Goal: Information Seeking & Learning: Compare options

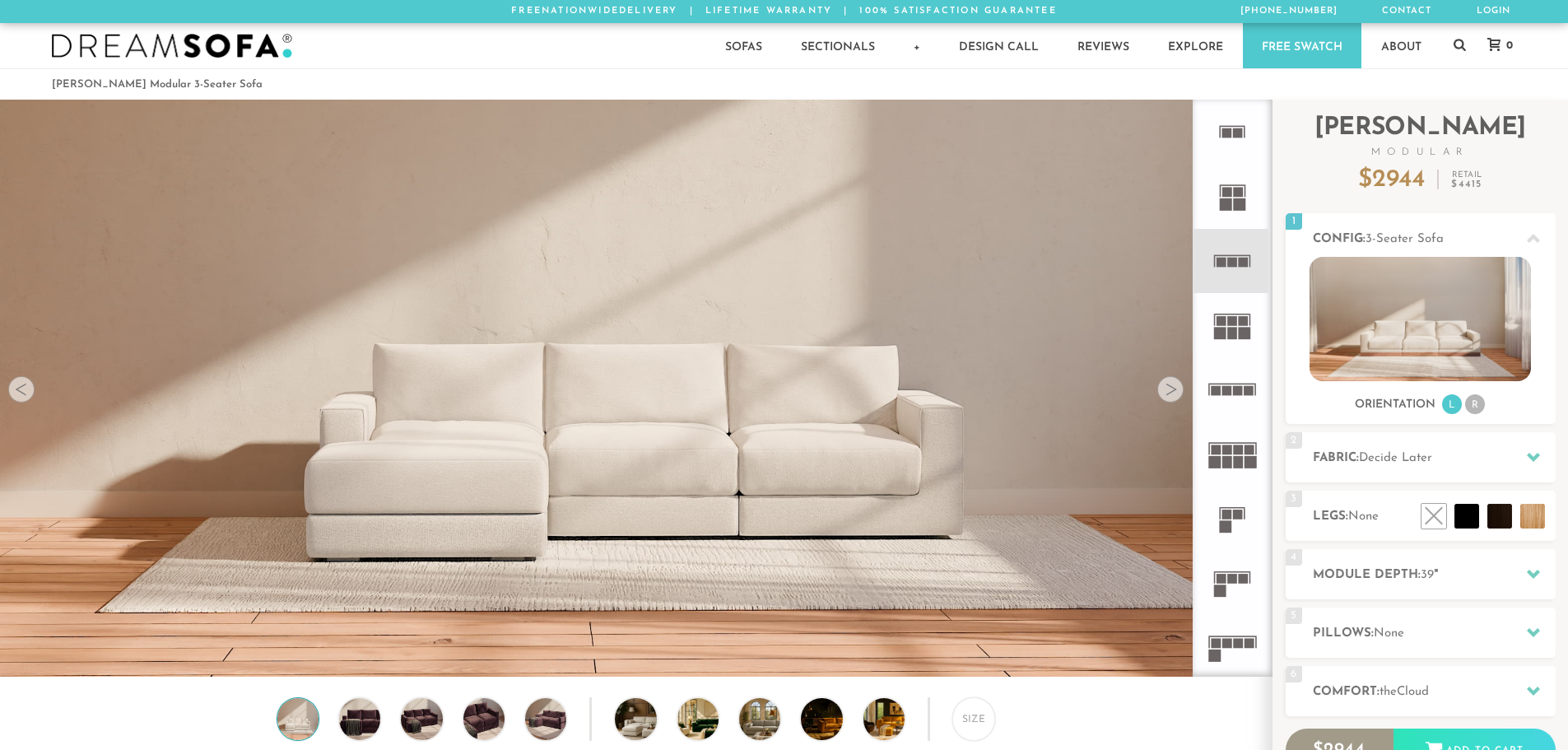
scroll to position [19271, 1555]
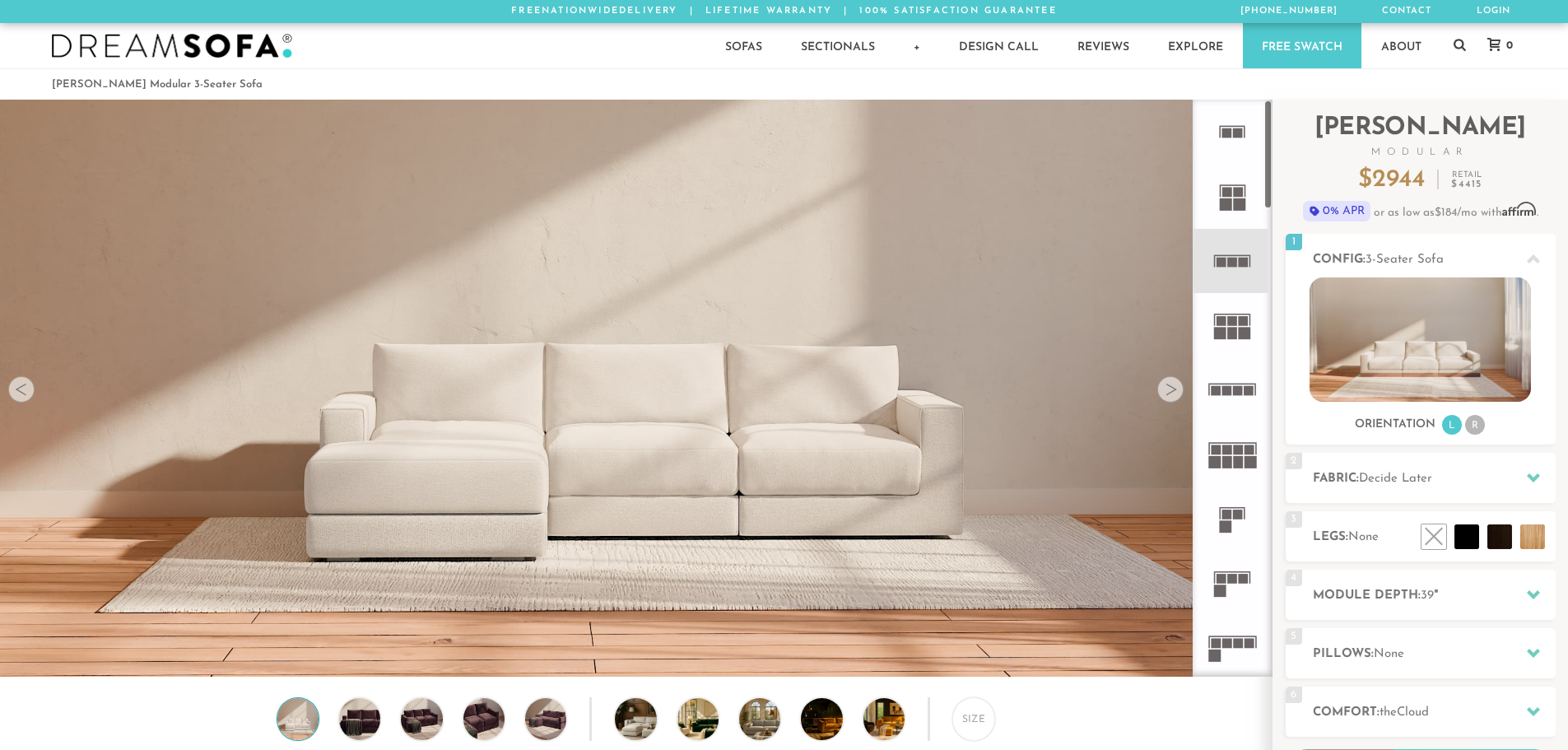
click at [1228, 196] on rect at bounding box center [1227, 191] width 10 height 10
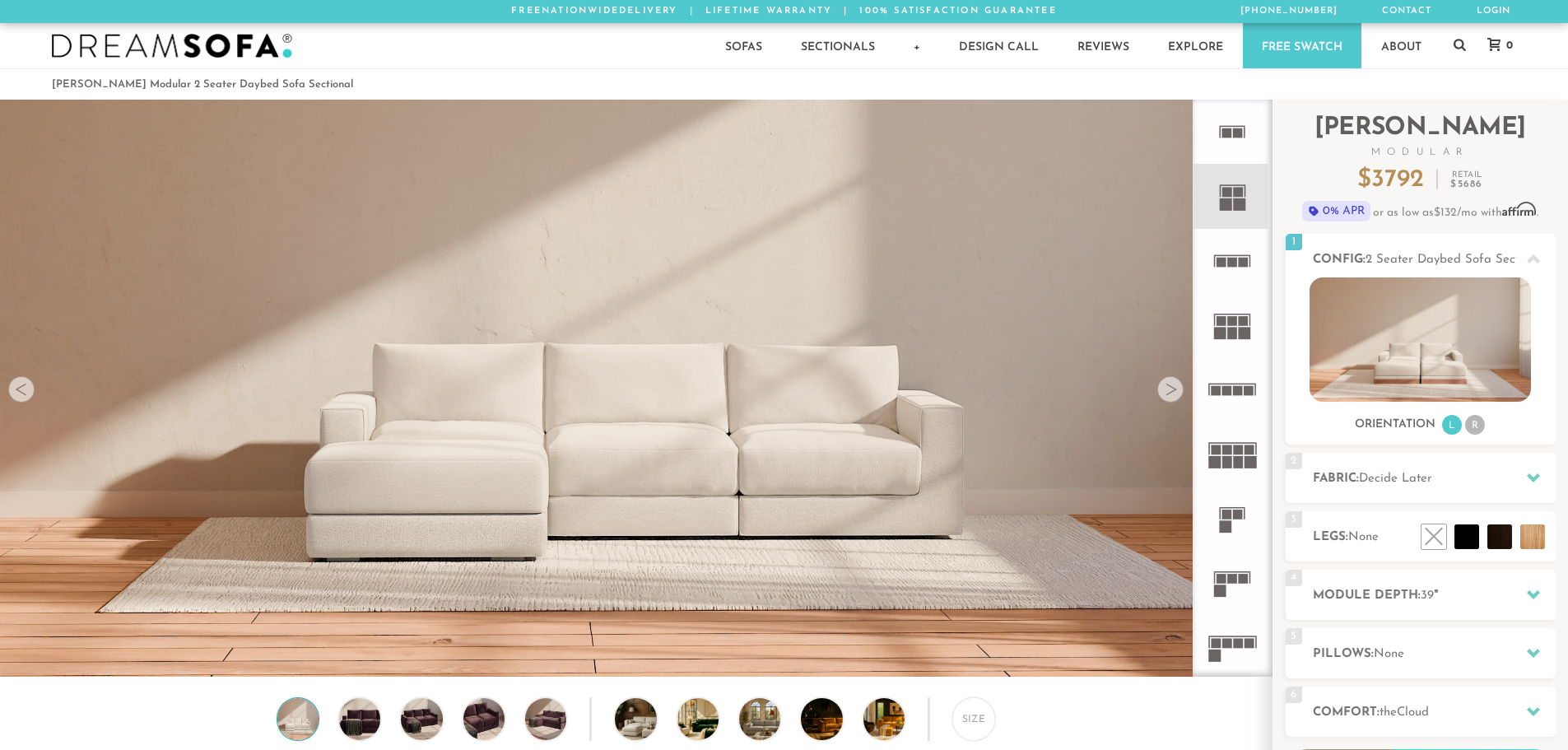
click at [1227, 260] on icon at bounding box center [1232, 261] width 64 height 64
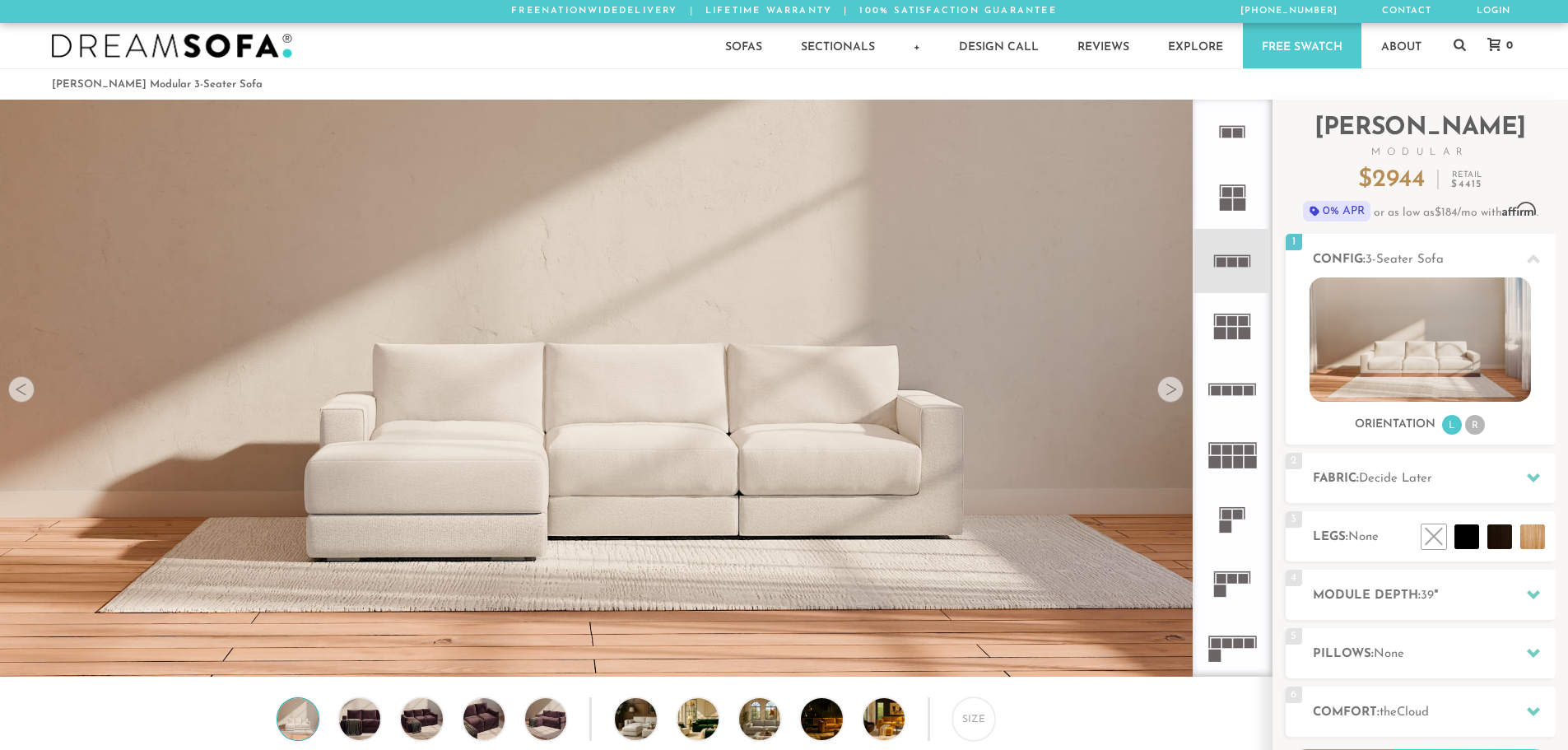
click at [1226, 313] on rect at bounding box center [1232, 314] width 37 height 2
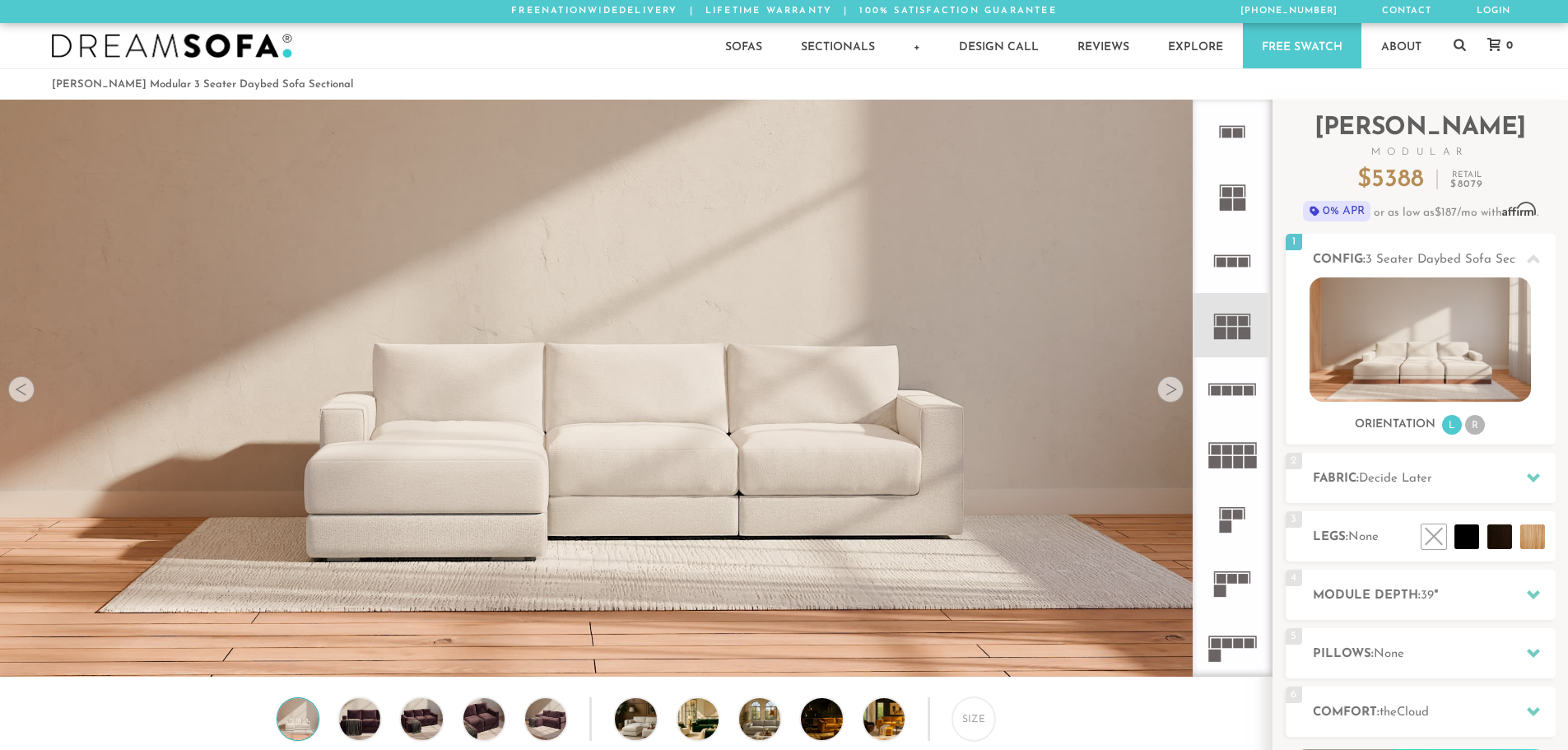
click at [1228, 389] on rect at bounding box center [1227, 390] width 10 height 10
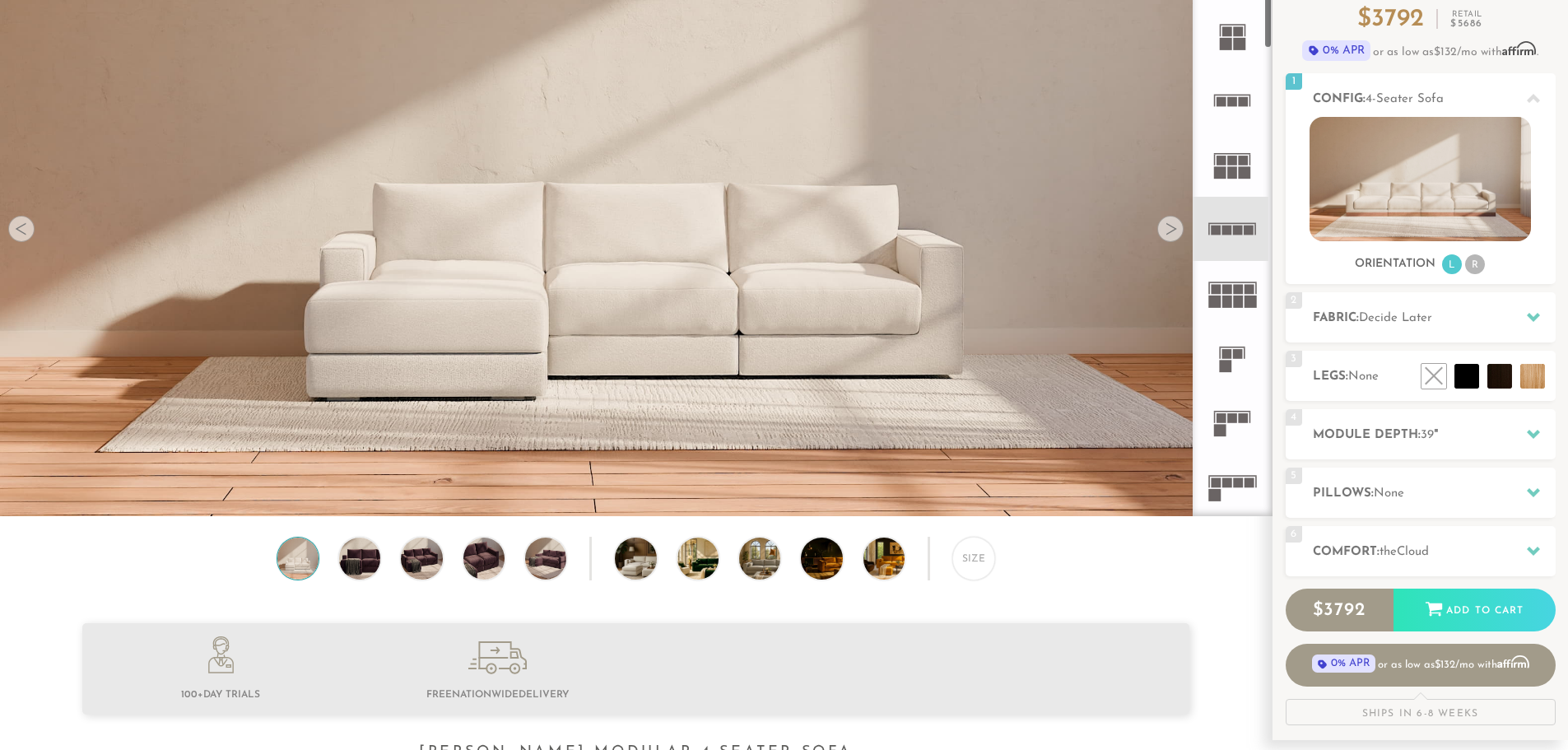
scroll to position [165, 0]
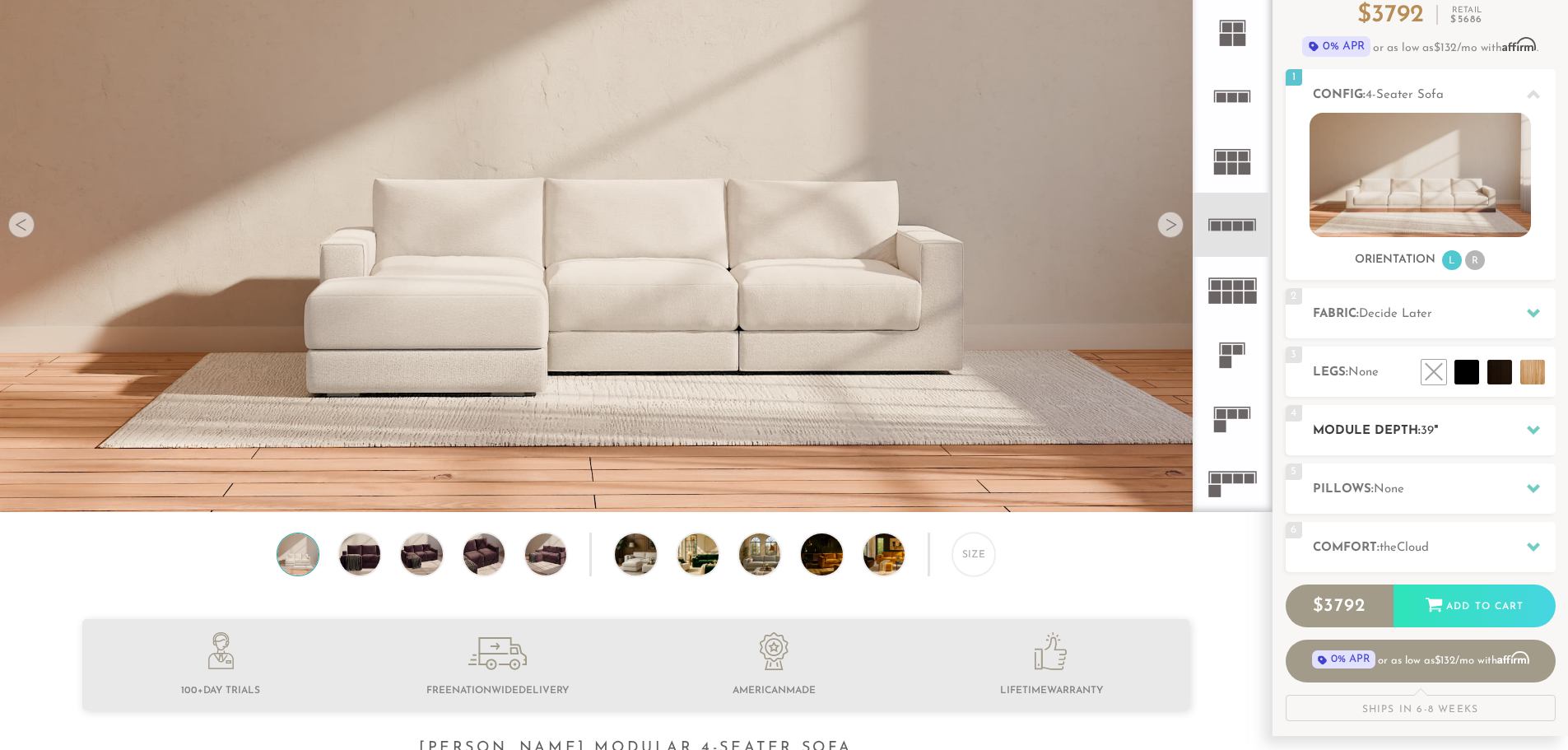
click at [1506, 428] on h2 "Module Depth: 39 "" at bounding box center [1434, 430] width 243 height 19
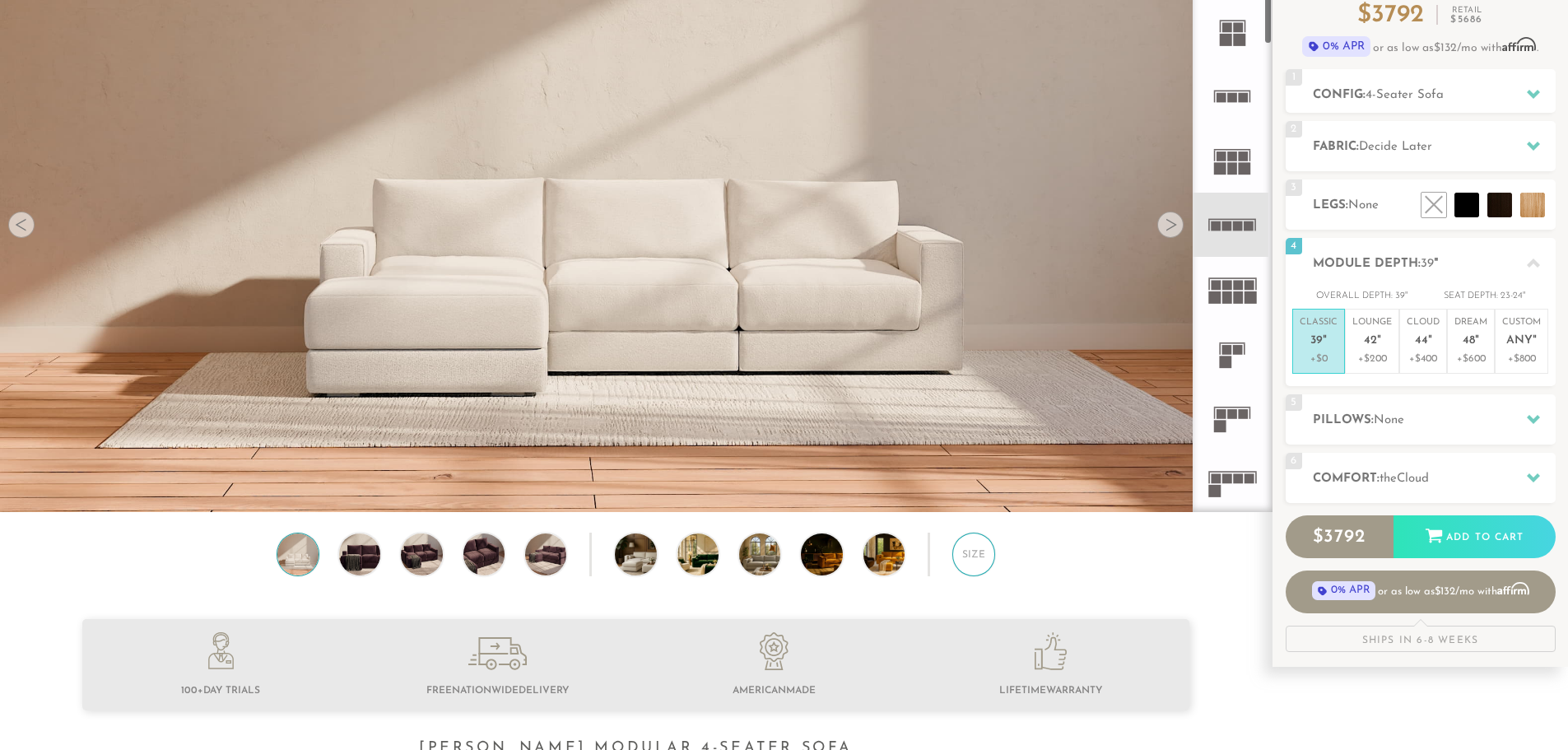
click at [973, 554] on div "Size" at bounding box center [973, 553] width 43 height 43
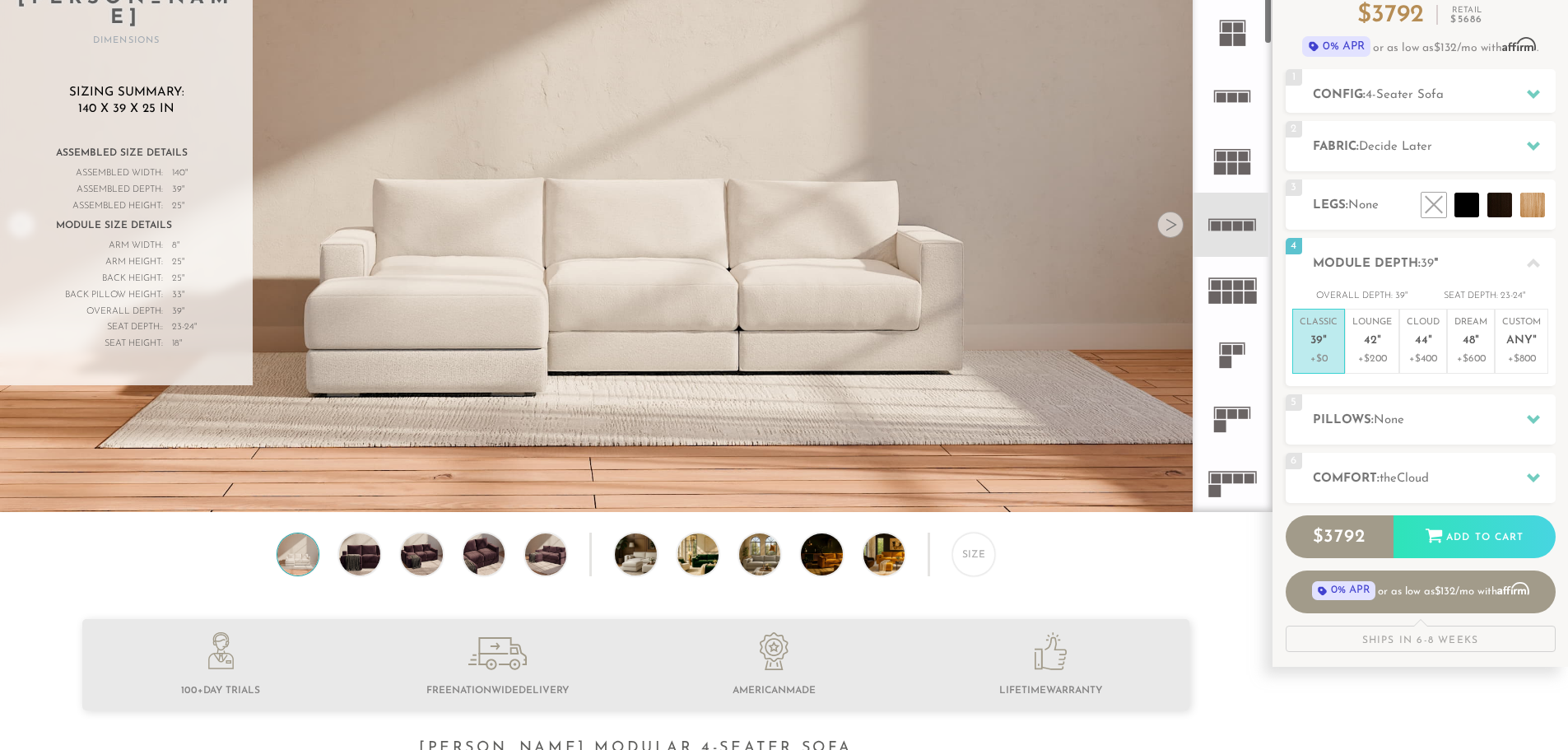
click at [1222, 302] on rect at bounding box center [1227, 298] width 10 height 13
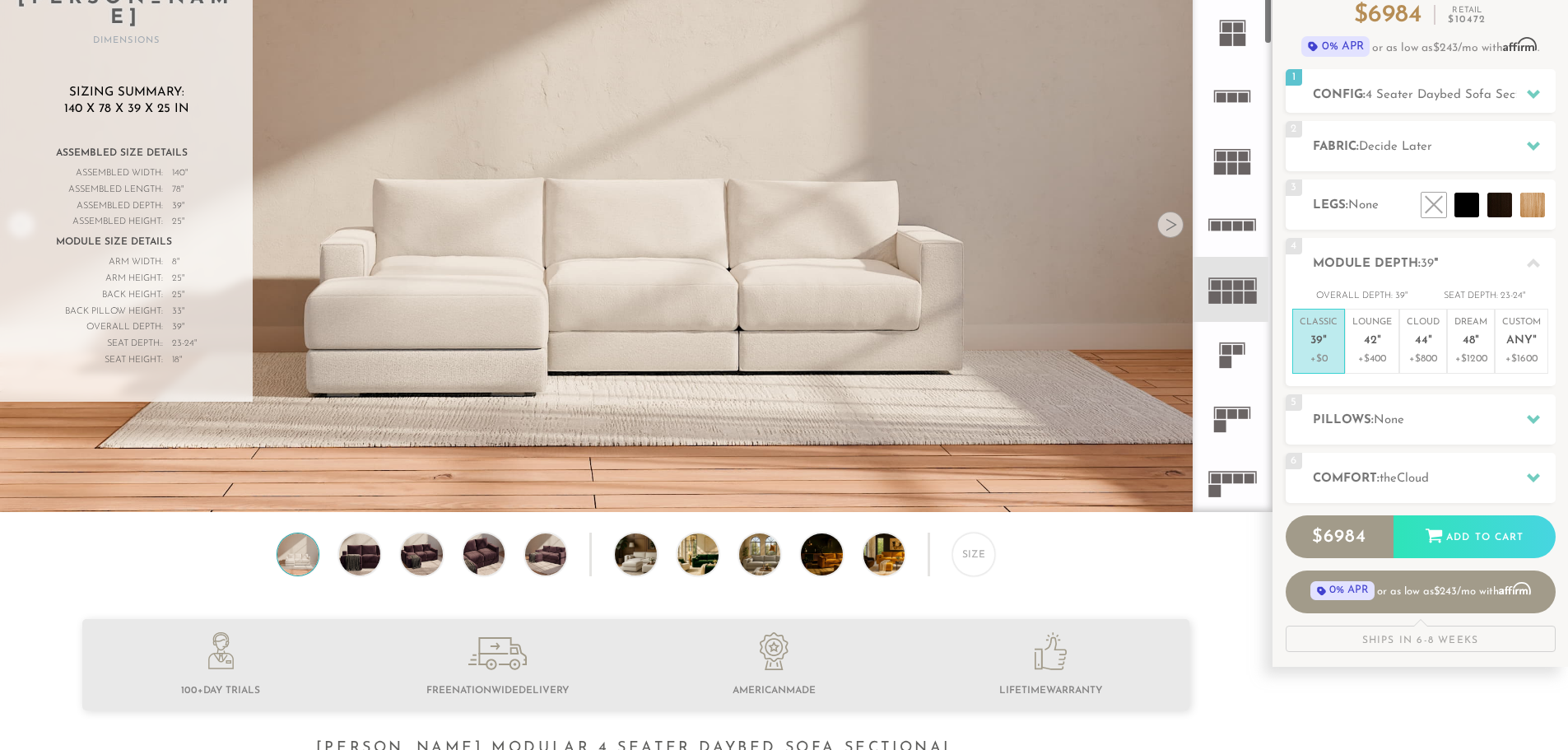
click at [1231, 351] on rect at bounding box center [1227, 350] width 10 height 10
click at [1228, 418] on rect at bounding box center [1233, 414] width 10 height 10
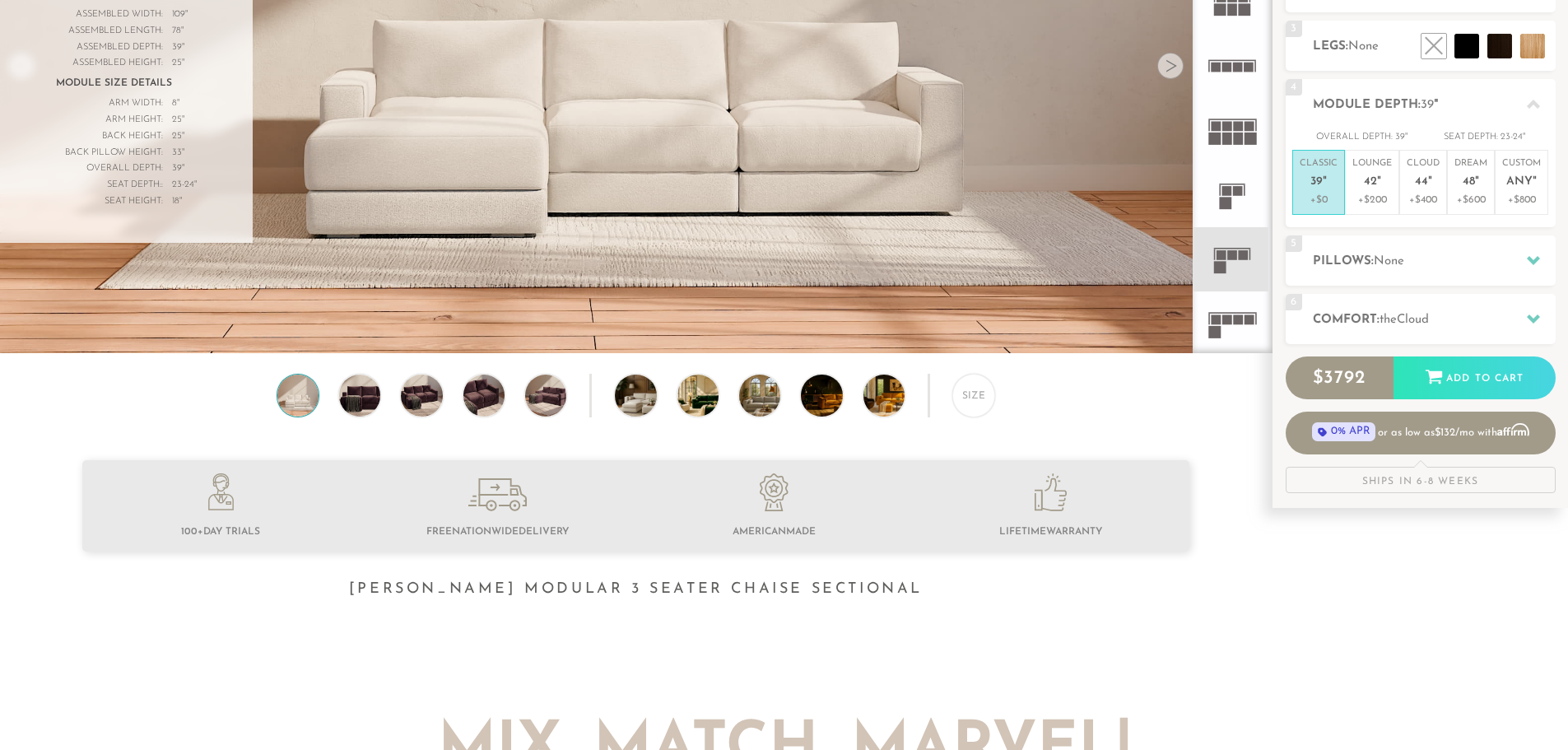
scroll to position [331, 0]
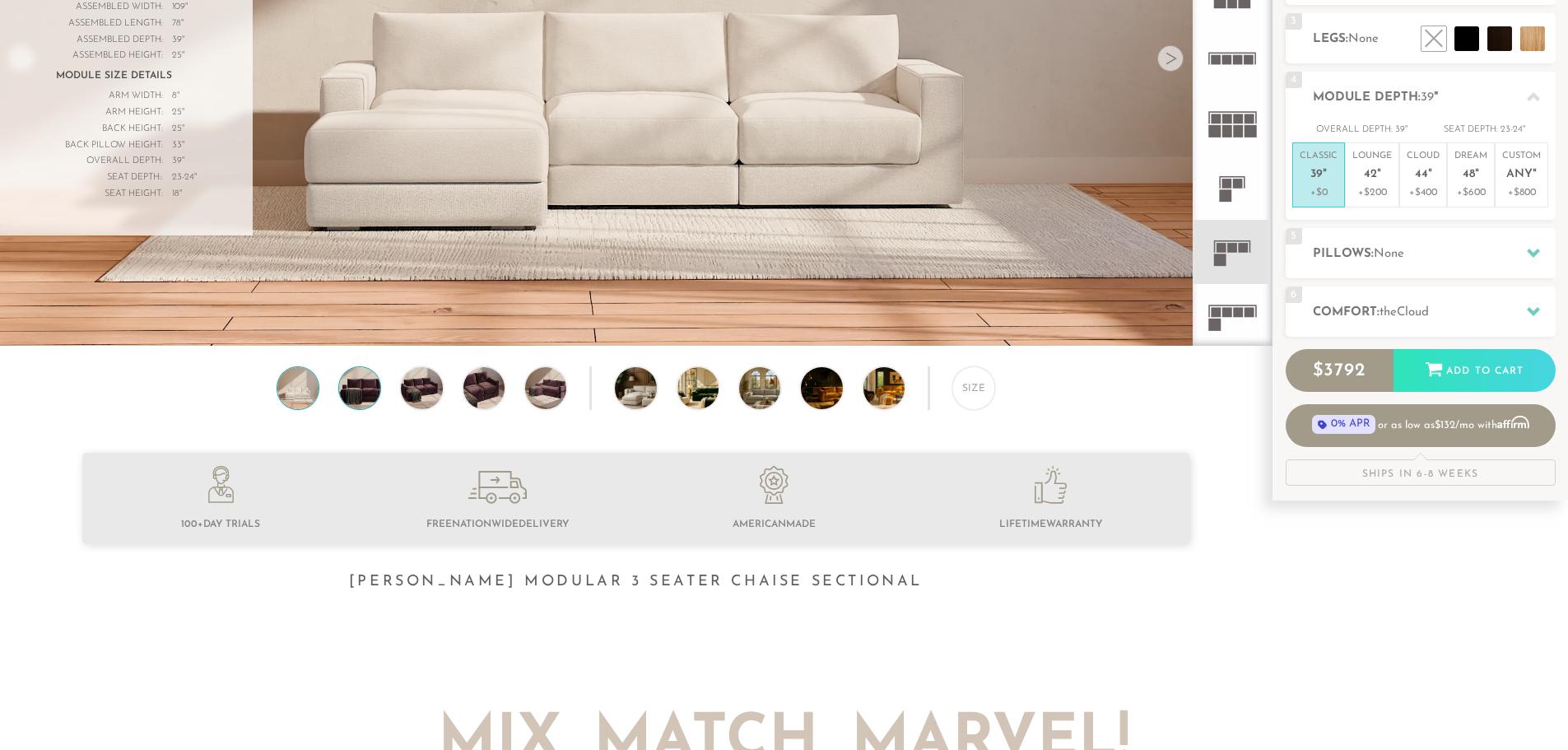
click at [364, 403] on img at bounding box center [360, 387] width 50 height 41
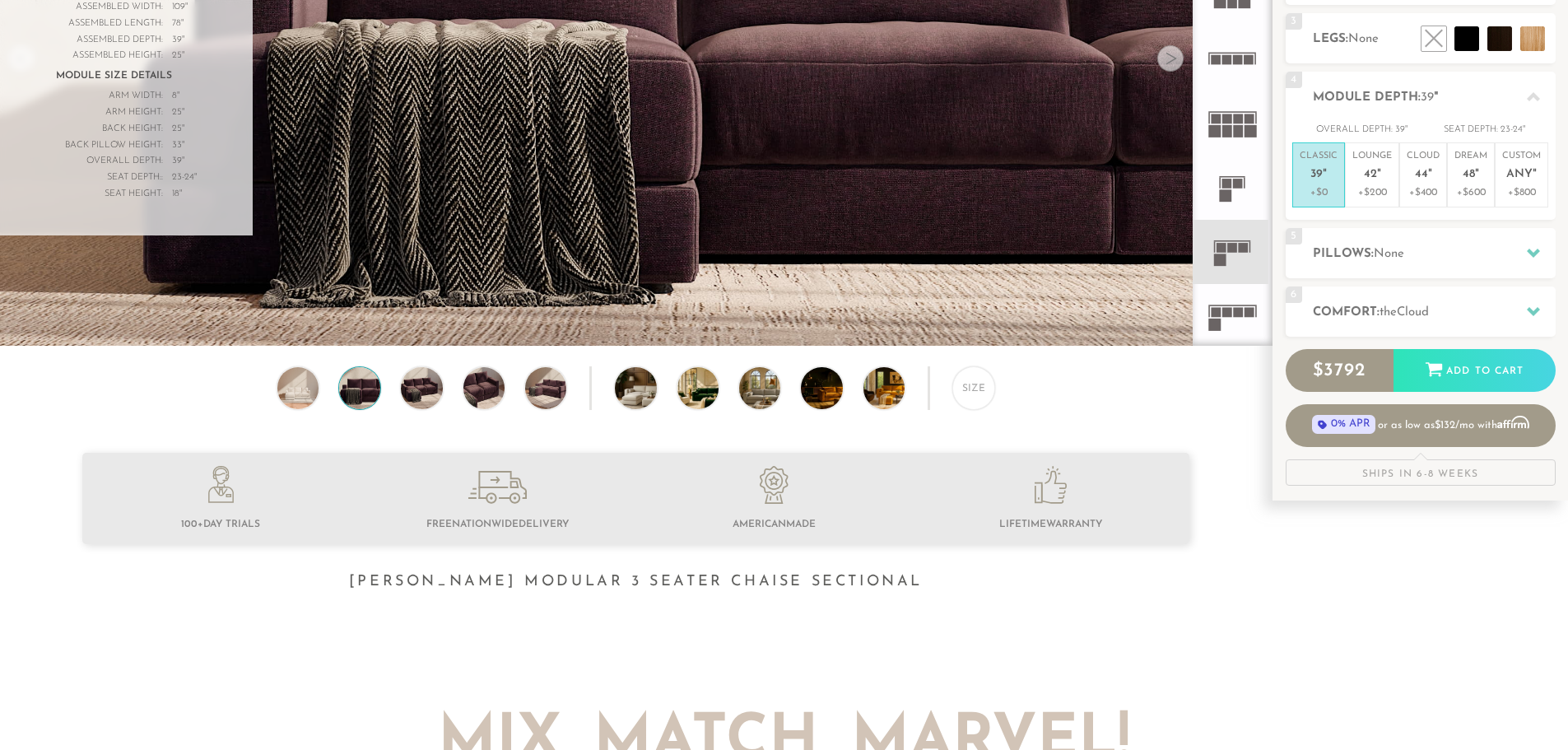
scroll to position [0, 0]
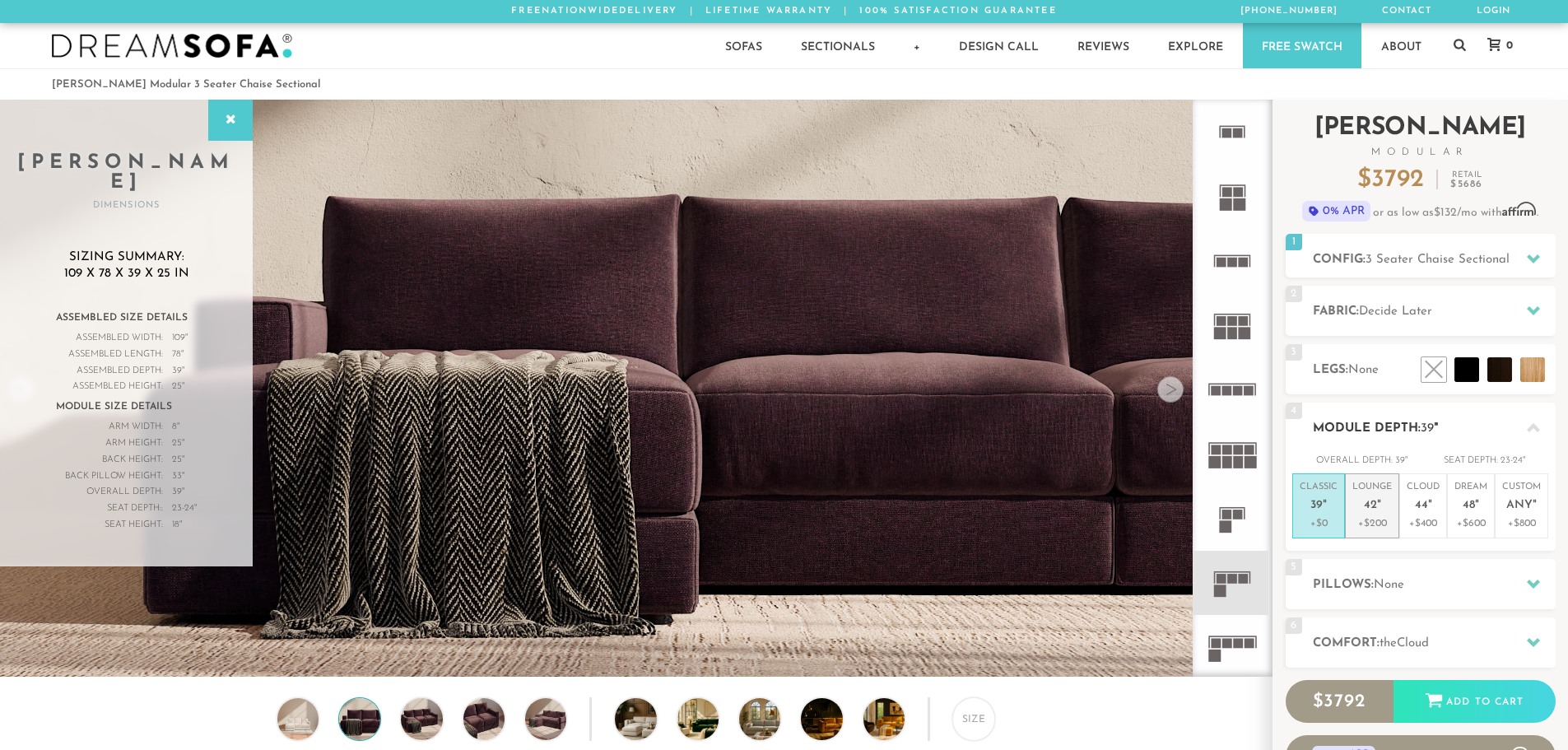
click at [1372, 508] on span "42" at bounding box center [1370, 505] width 14 height 14
click at [1417, 517] on p "+$400" at bounding box center [1423, 524] width 33 height 14
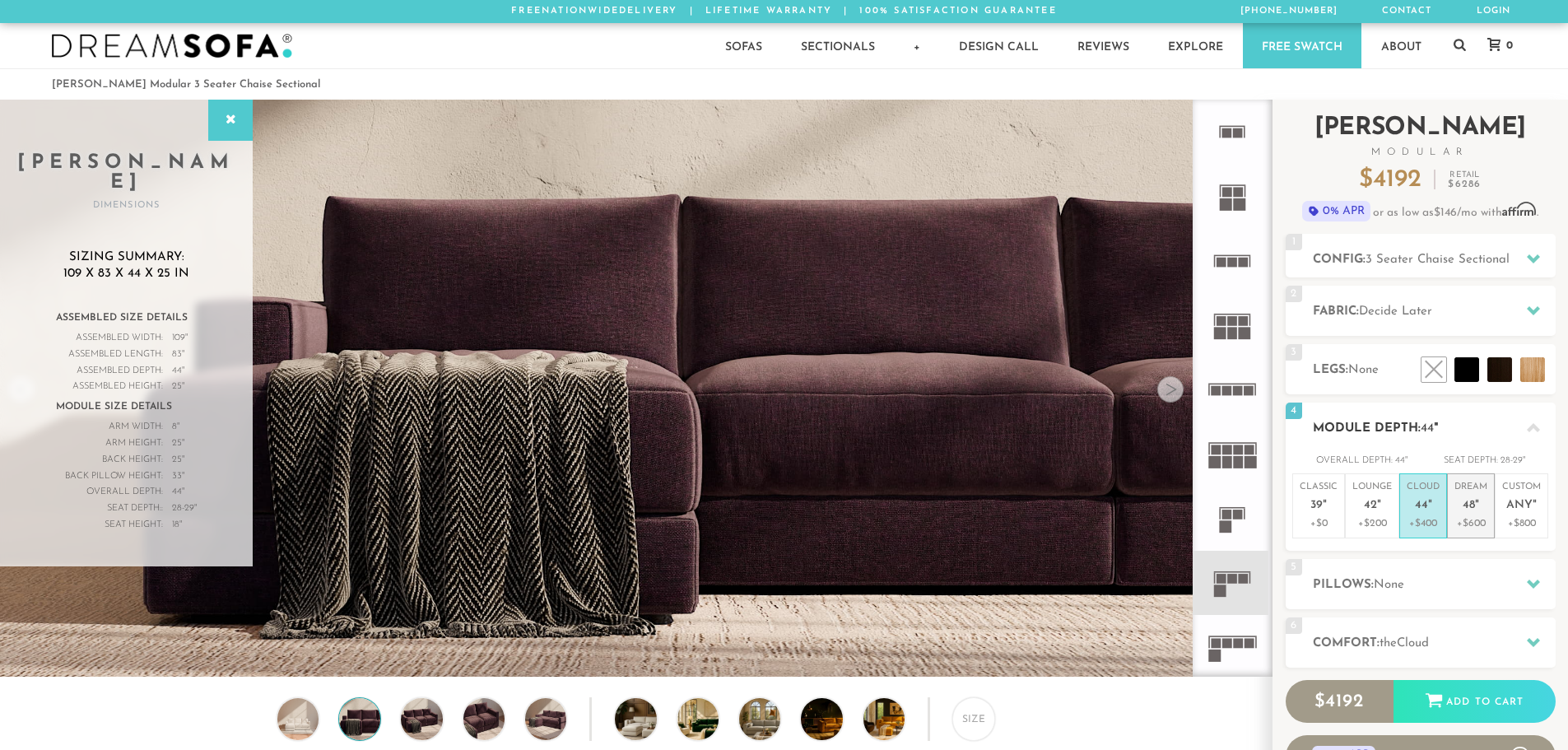
click at [1475, 506] on em """ at bounding box center [1477, 505] width 5 height 14
click at [1529, 505] on span "Any" at bounding box center [1519, 505] width 26 height 14
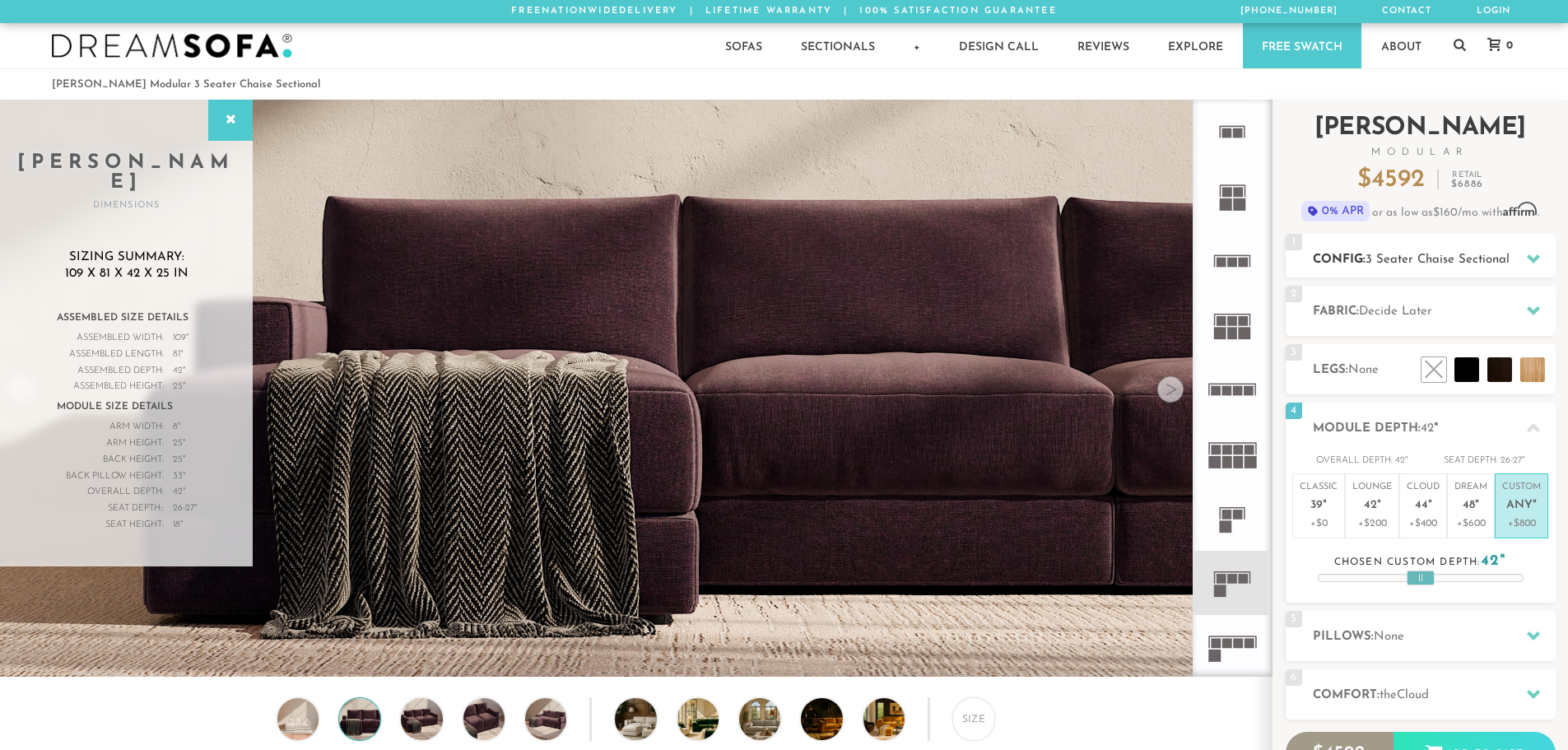
click at [1489, 256] on span "3 Seater Chaise Sectional" at bounding box center [1437, 260] width 144 height 13
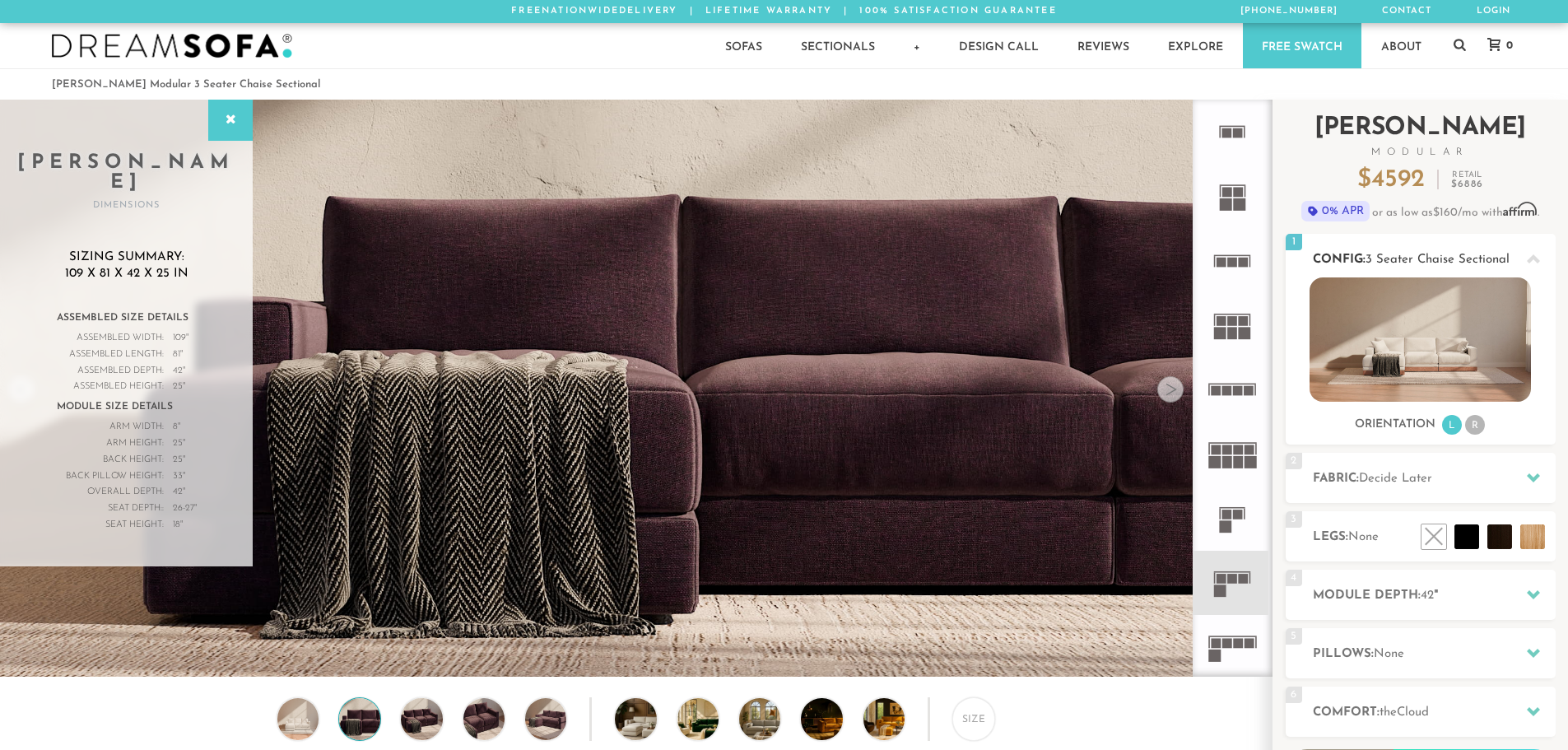
click at [1477, 428] on li "R" at bounding box center [1475, 425] width 20 height 20
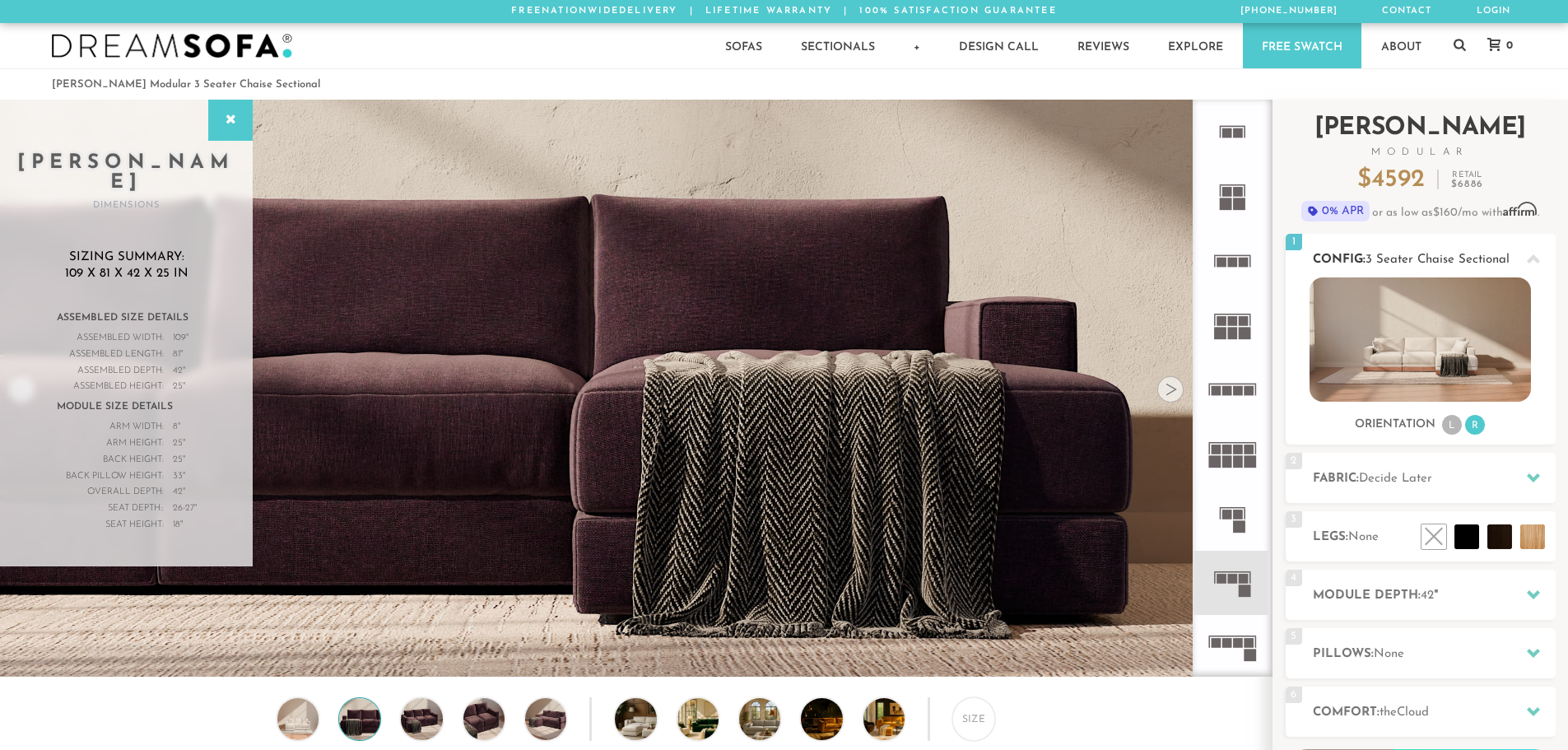
click at [1529, 263] on icon at bounding box center [1533, 259] width 14 height 9
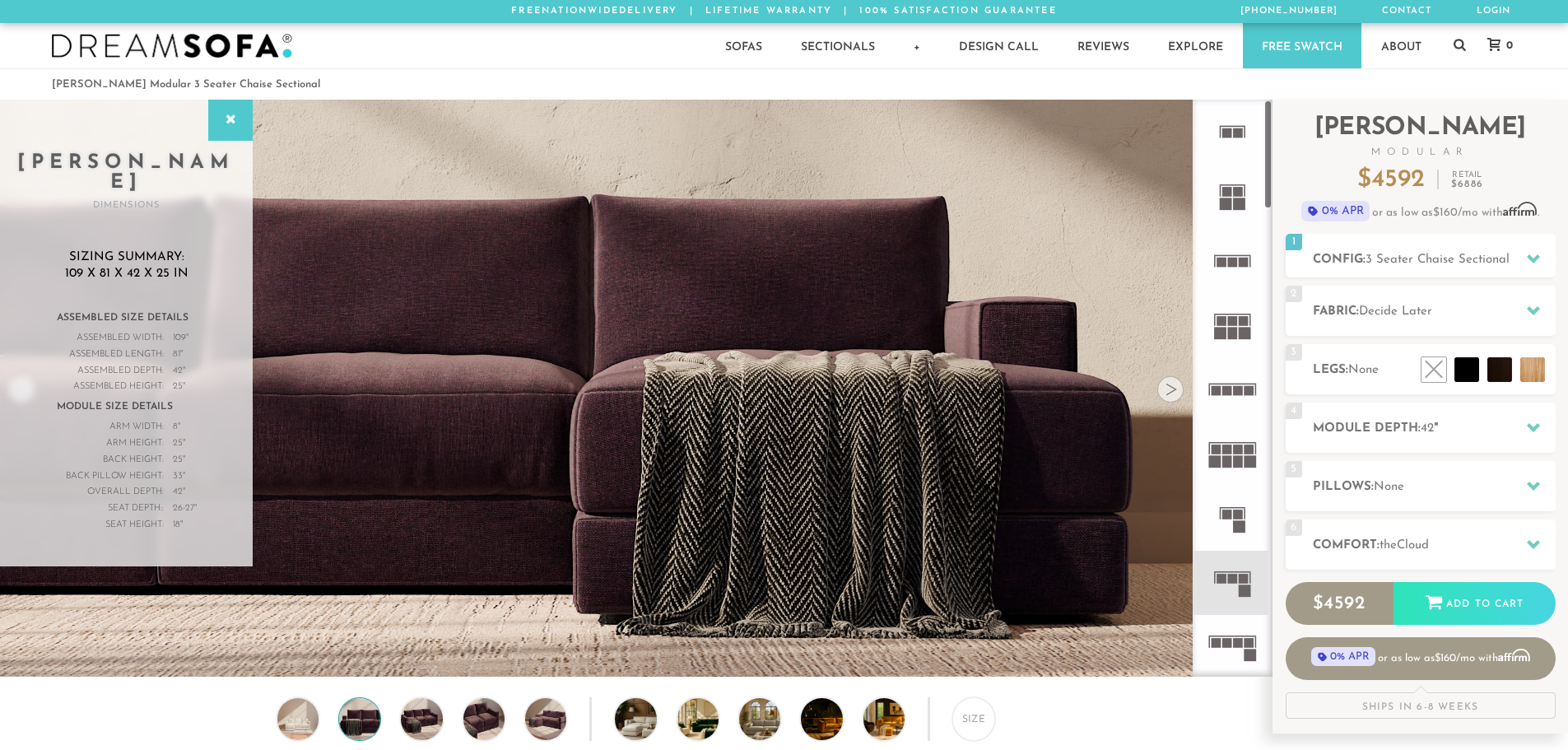
click at [1227, 130] on rect at bounding box center [1227, 133] width 10 height 10
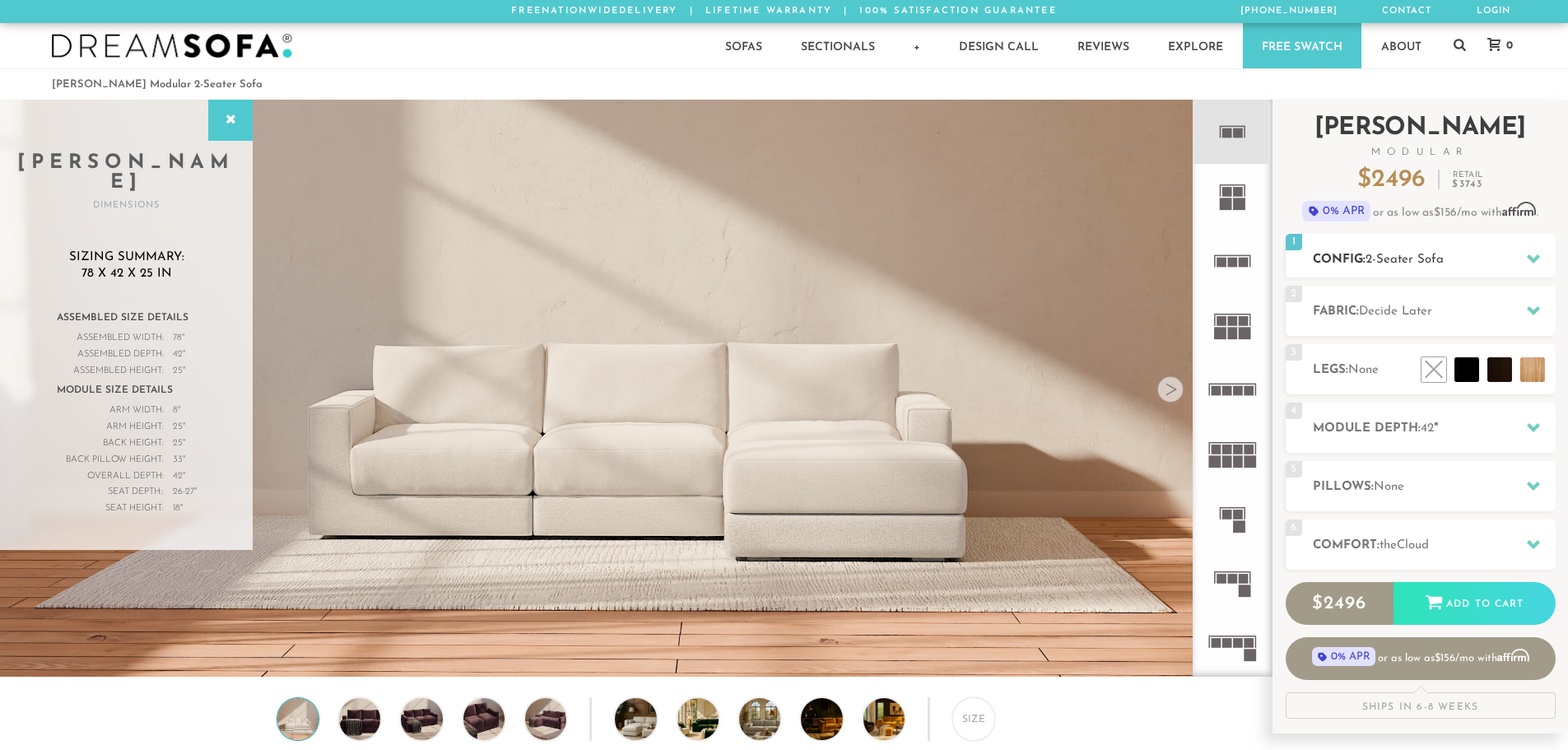
click at [1457, 247] on div "1 Config: 2-Seater Sofa R" at bounding box center [1420, 255] width 270 height 43
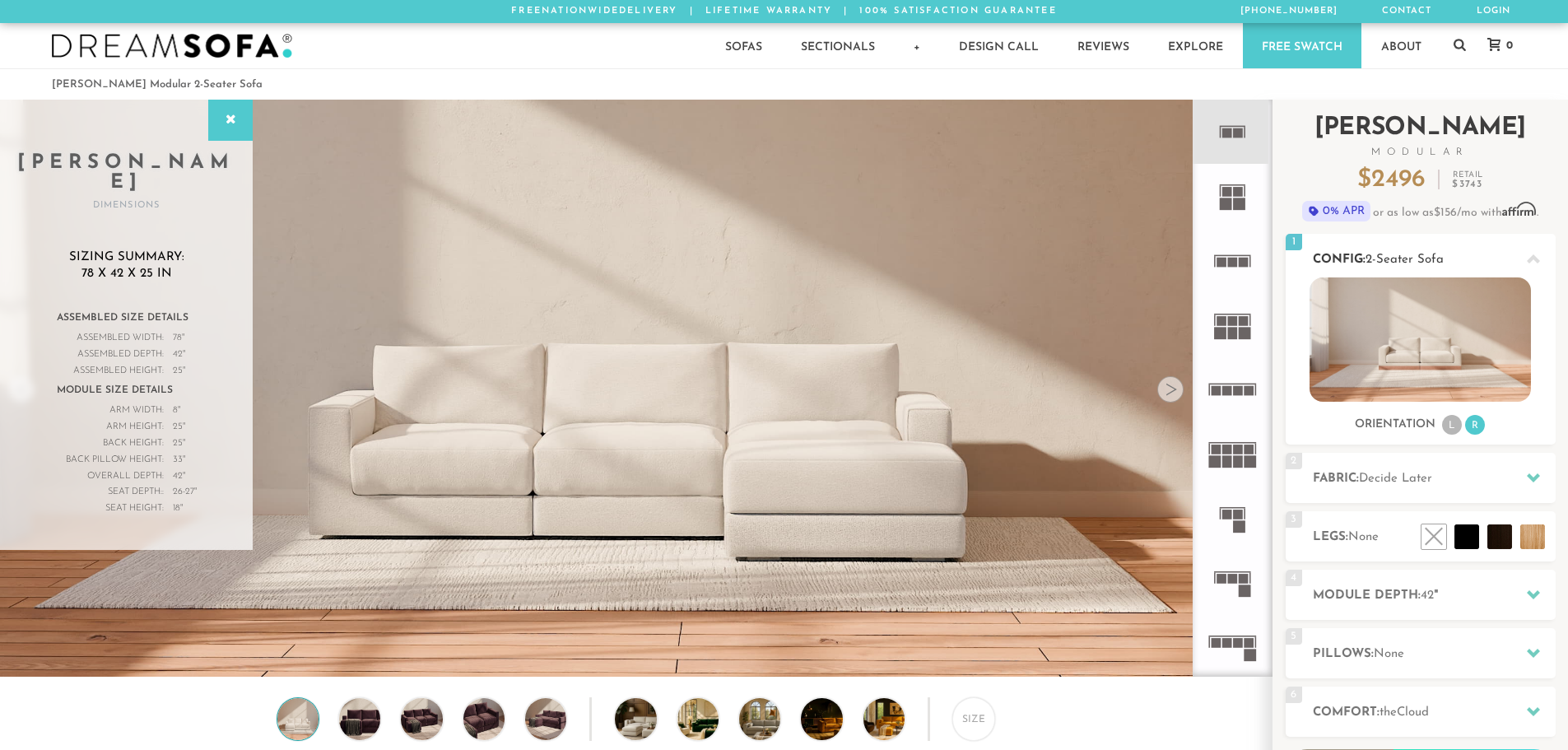
click at [1457, 247] on div "1 Config: 2-Seater Sofa R" at bounding box center [1420, 255] width 270 height 43
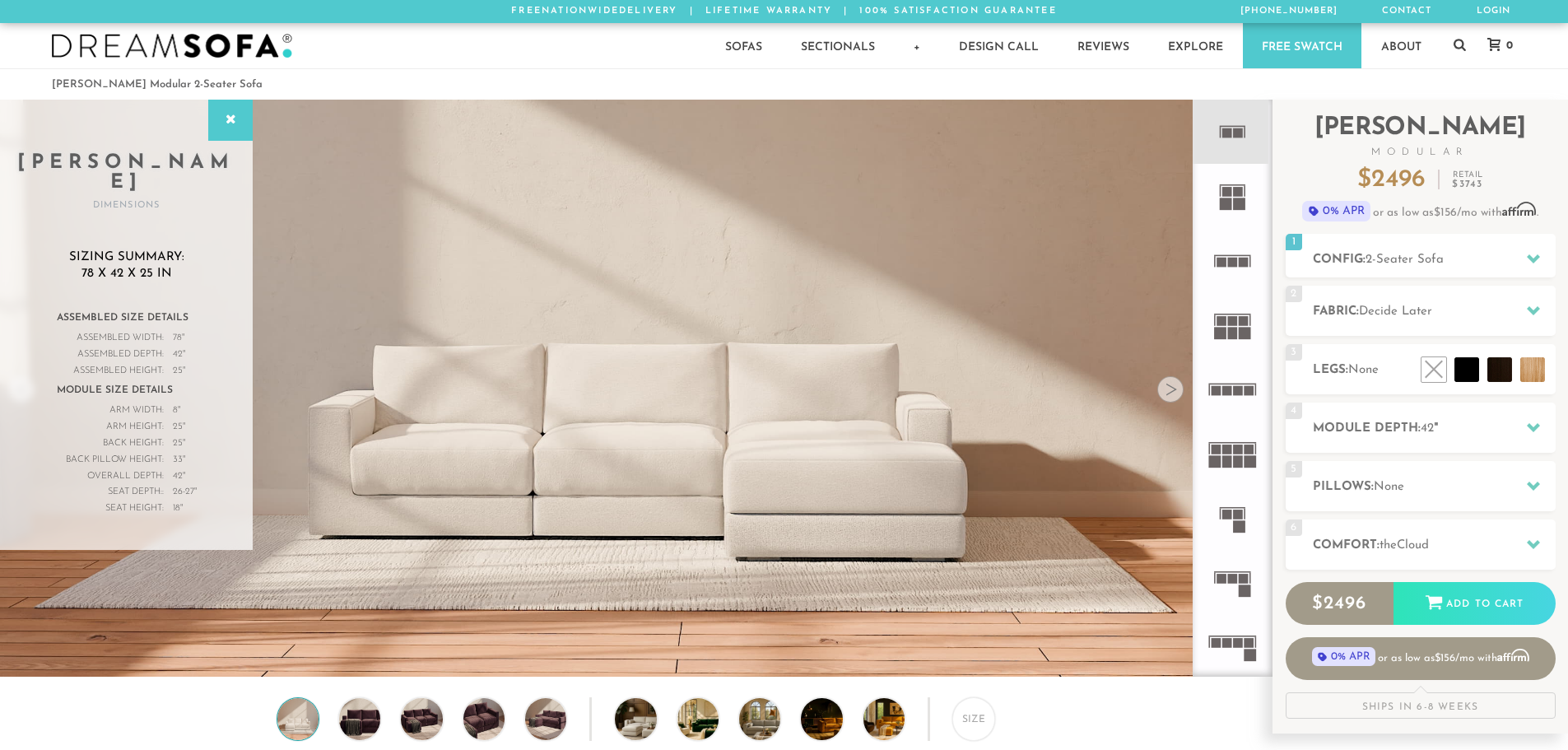
click at [1230, 453] on rect at bounding box center [1227, 450] width 10 height 10
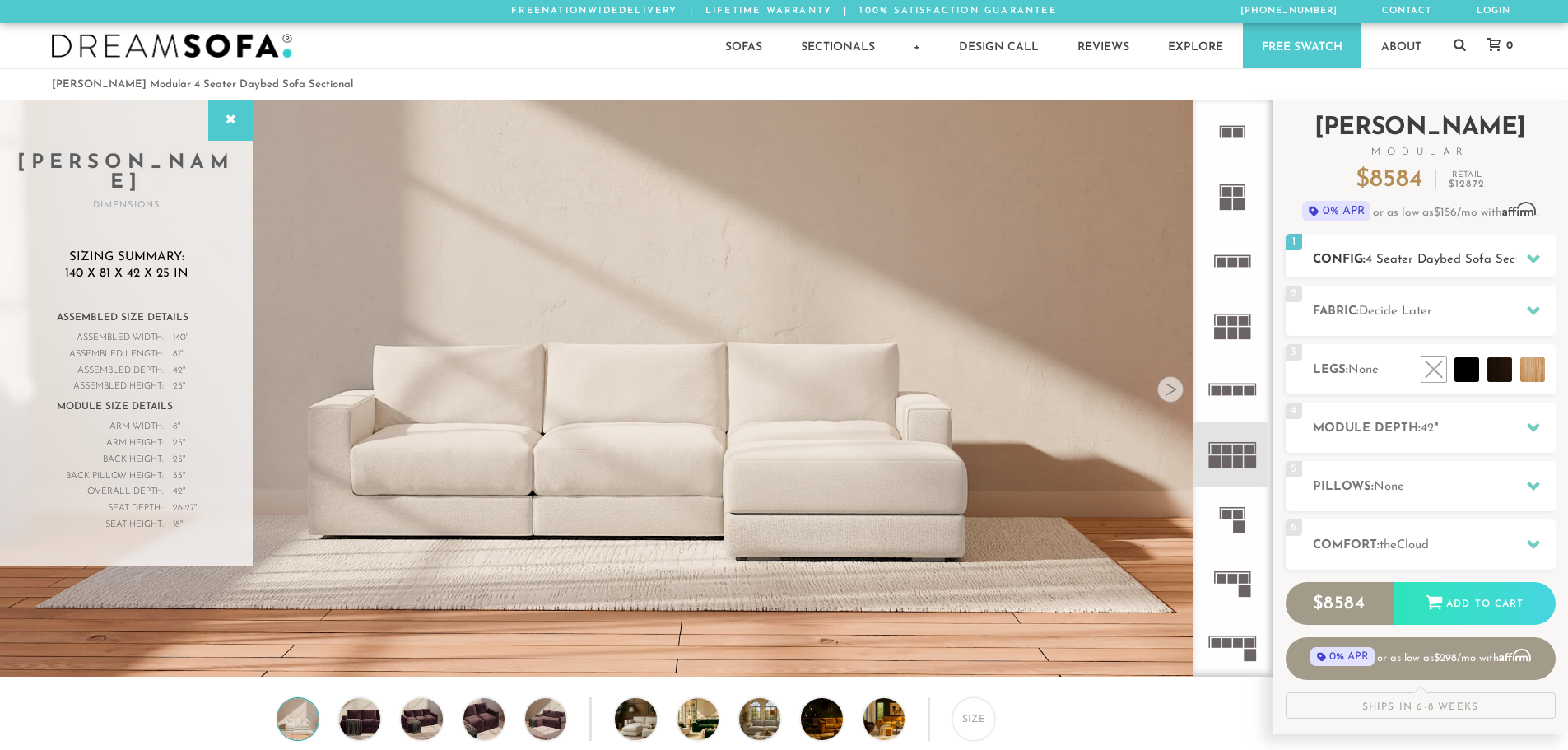
click at [1481, 254] on span "4 Seater Daybed Sofa Sectional" at bounding box center [1456, 260] width 181 height 13
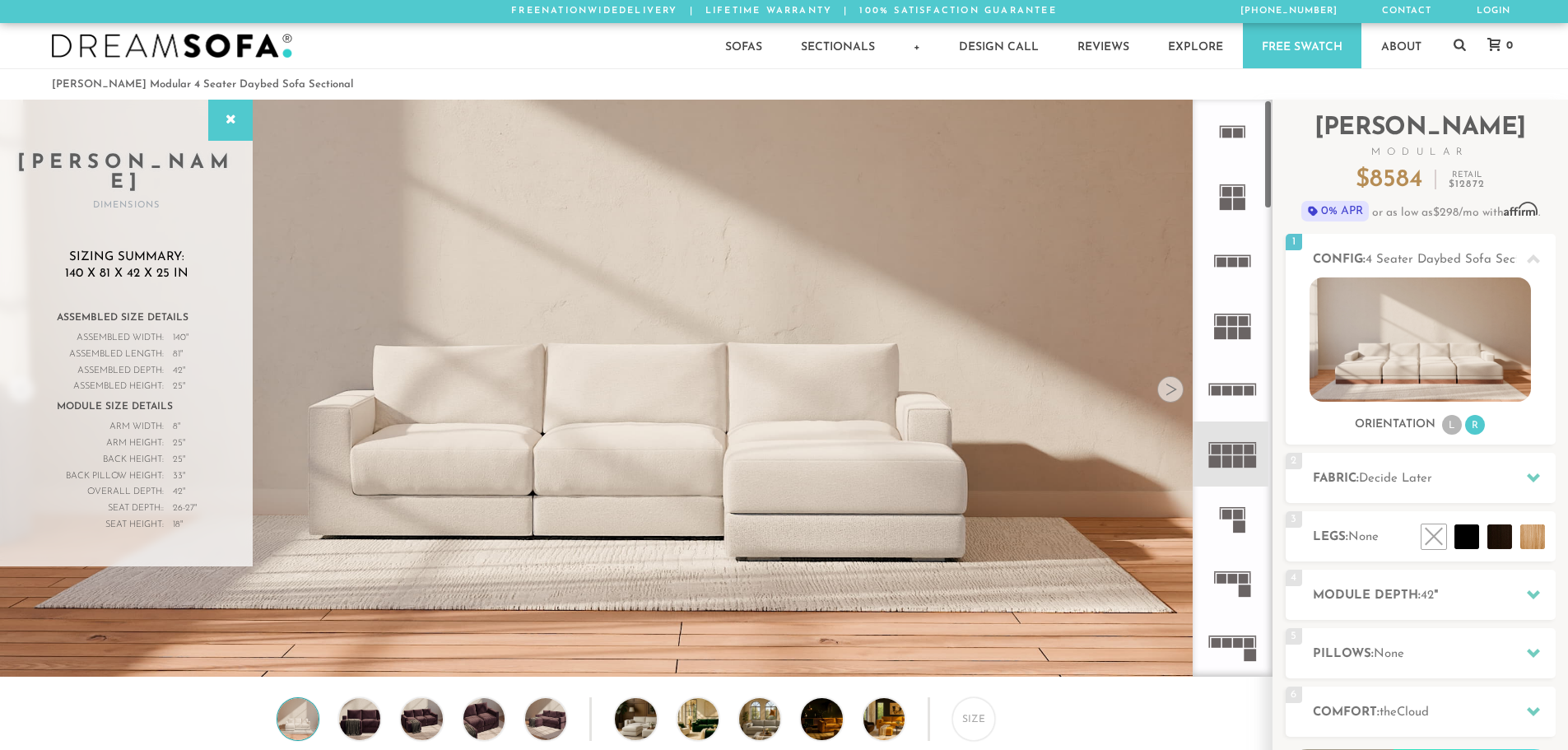
click at [1227, 514] on rect at bounding box center [1227, 514] width 10 height 10
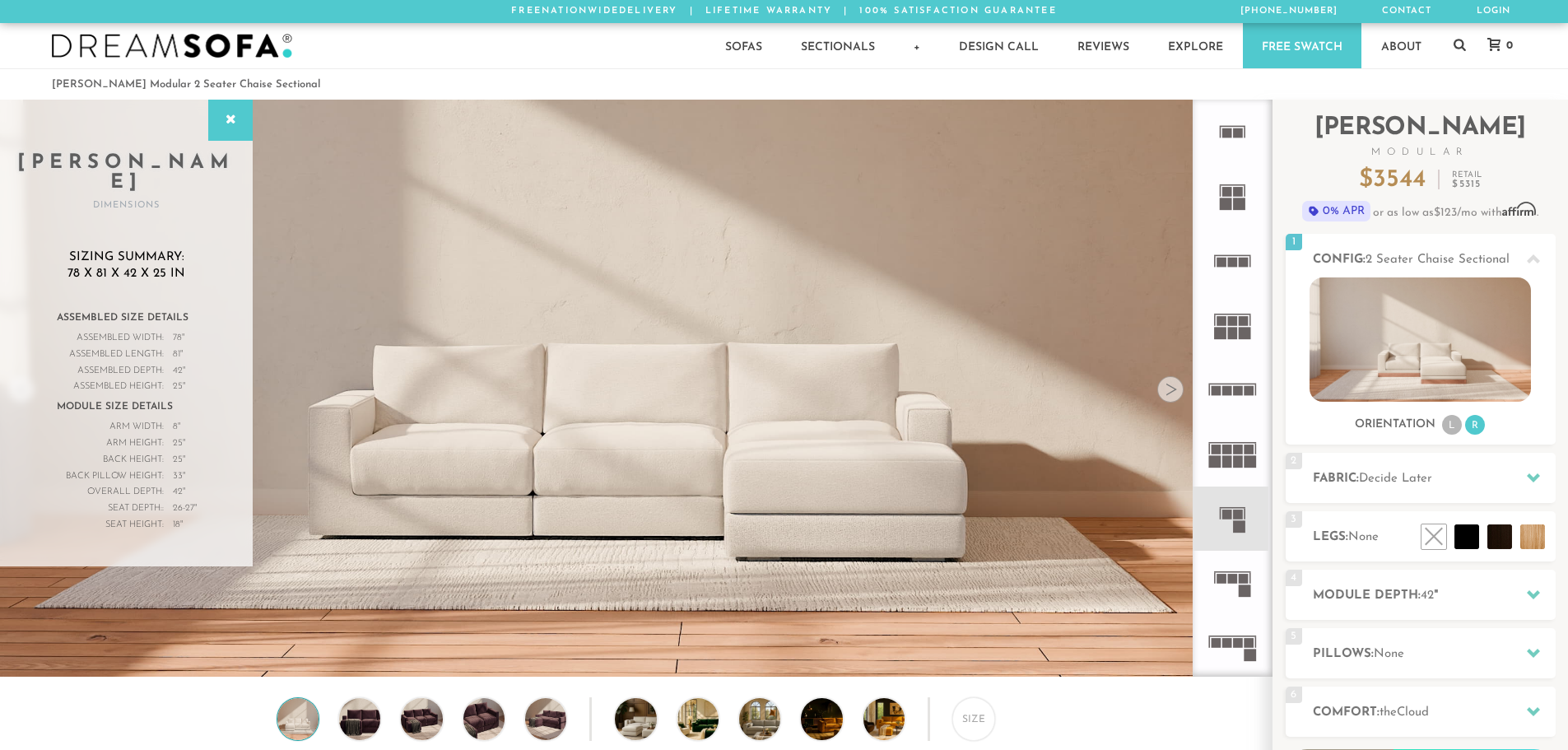
click at [1244, 585] on rect at bounding box center [1245, 591] width 13 height 13
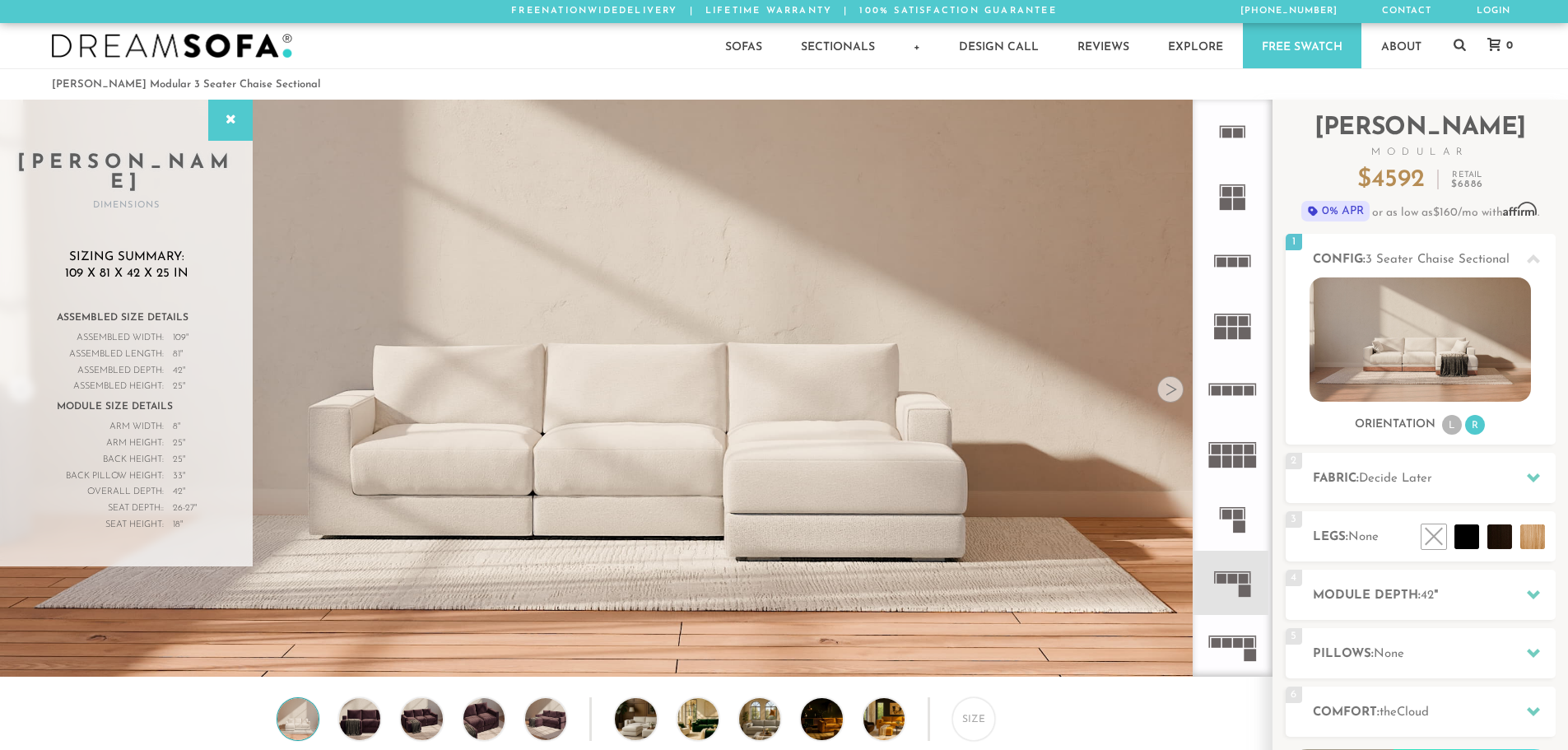
click at [1230, 640] on rect at bounding box center [1227, 643] width 10 height 10
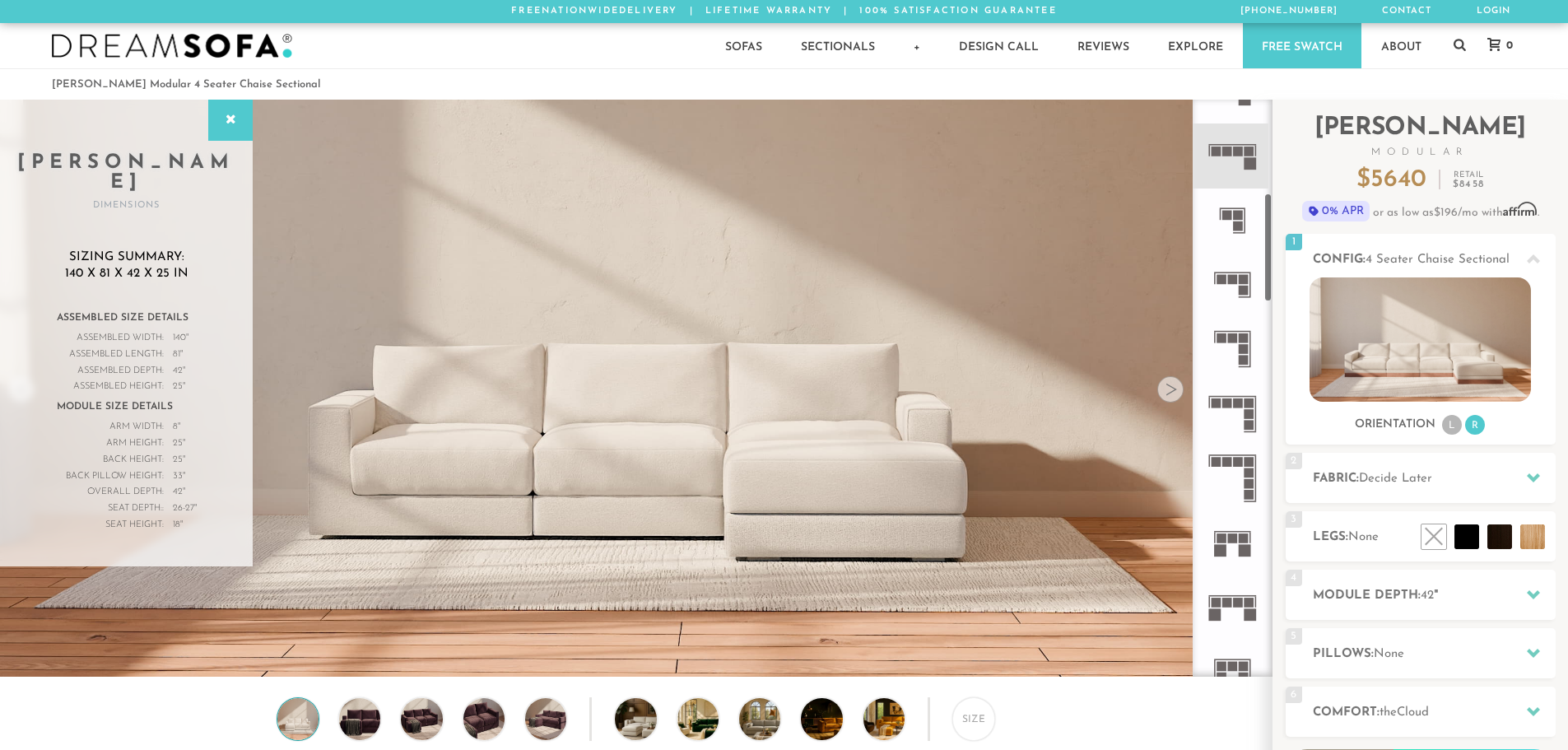
scroll to position [494, 0]
click at [1244, 411] on icon at bounding box center [1232, 411] width 64 height 64
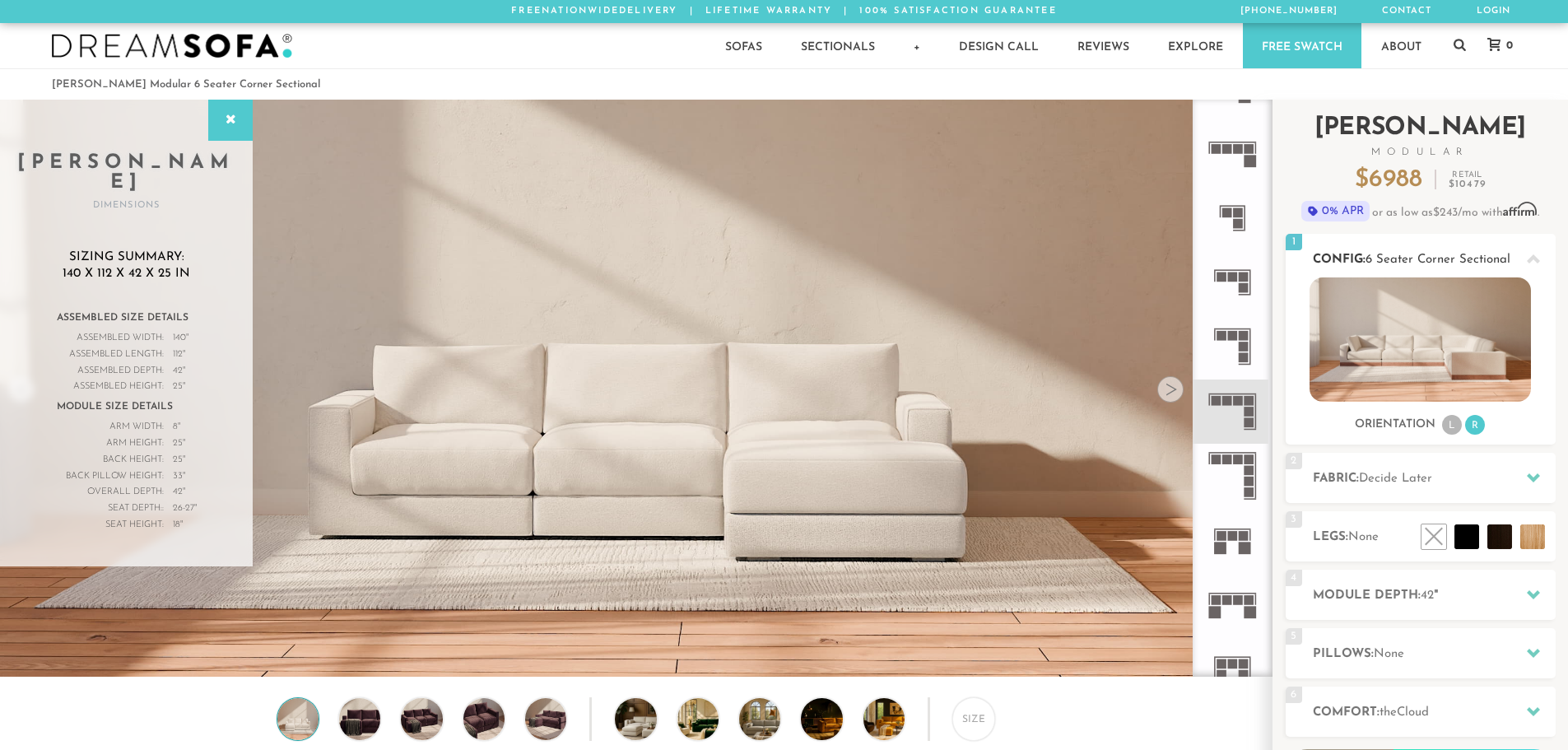
click at [1418, 351] on img at bounding box center [1420, 339] width 221 height 124
click at [233, 138] on div at bounding box center [230, 120] width 44 height 41
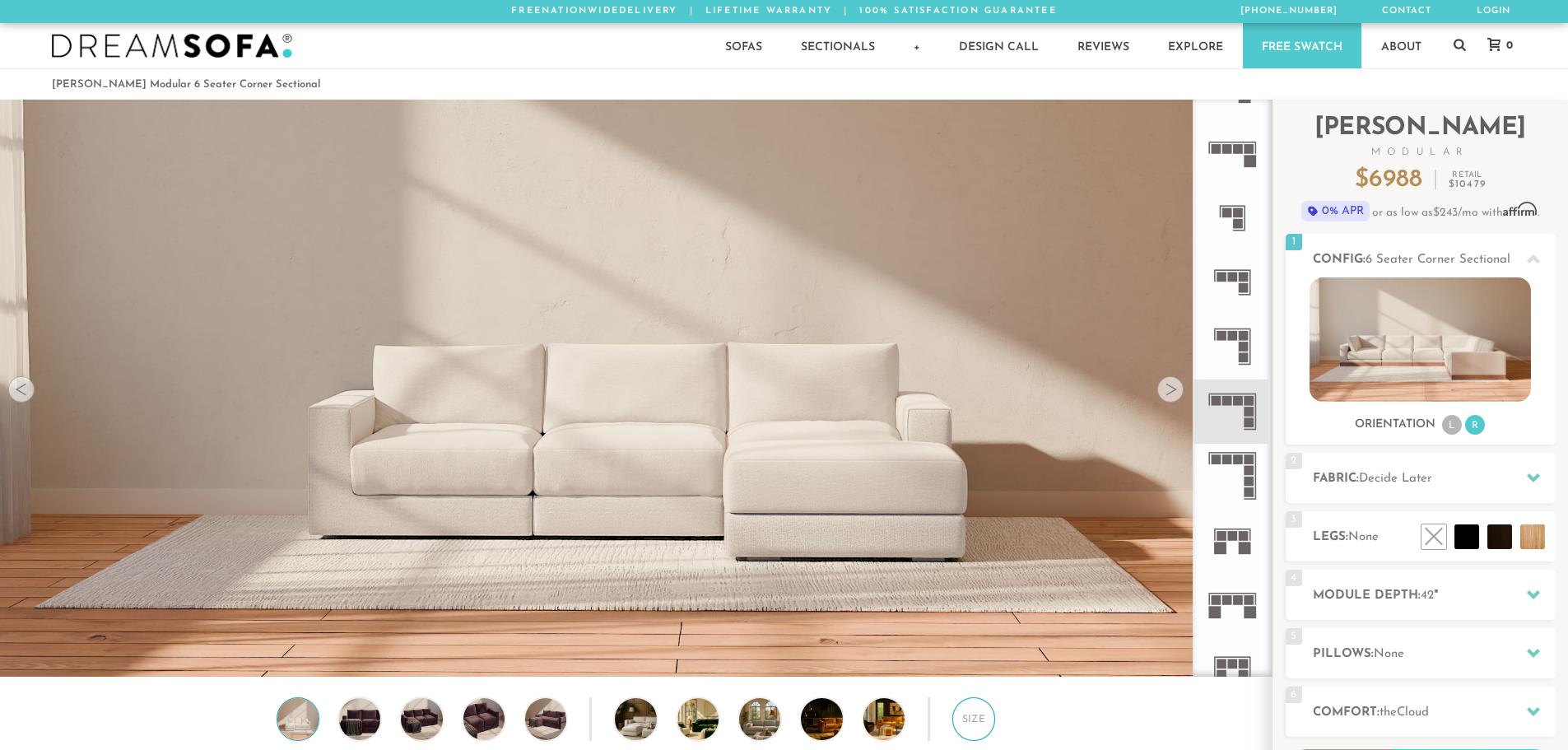
click at [967, 720] on div "Size" at bounding box center [973, 718] width 43 height 43
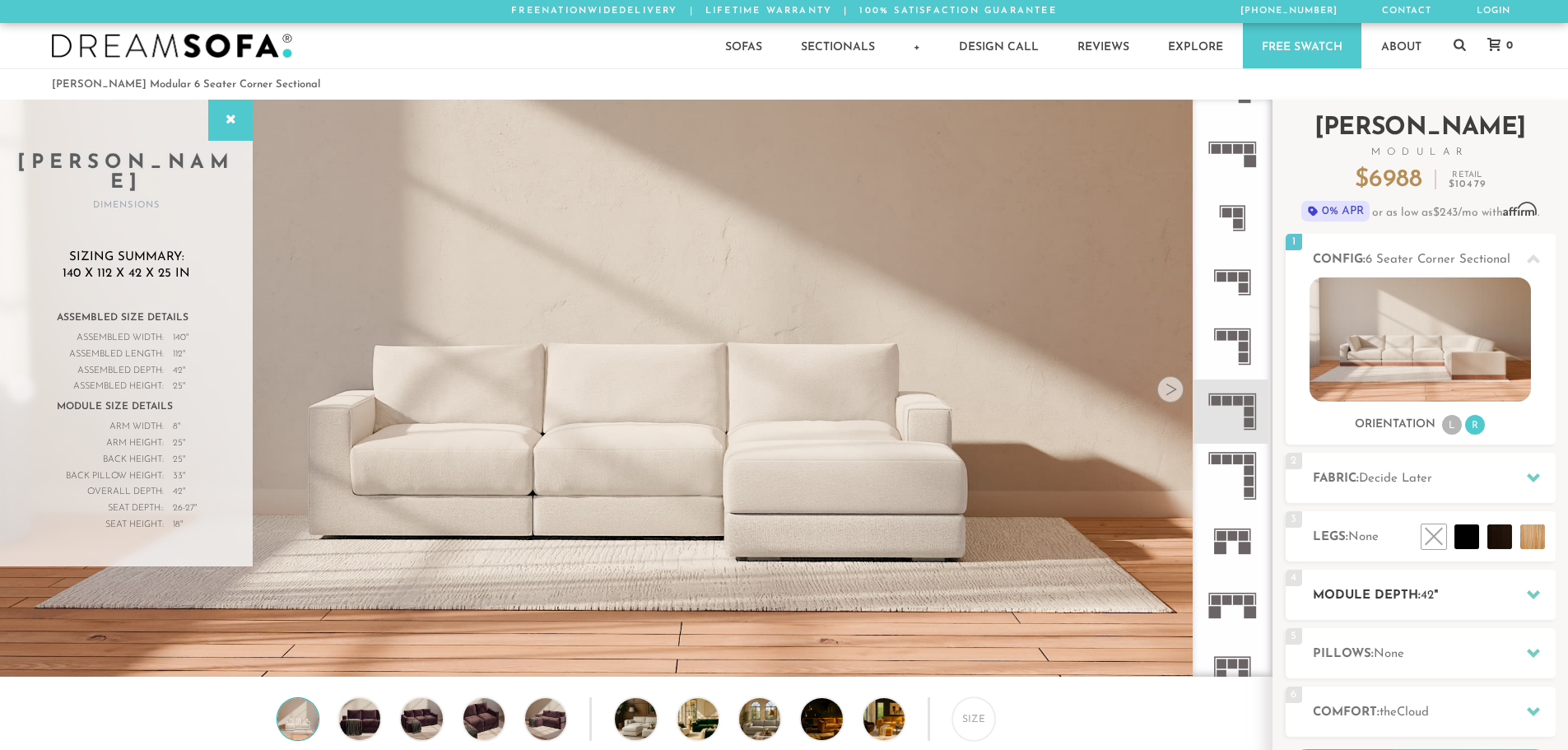
click at [1419, 597] on h2 "Module Depth: 42 "" at bounding box center [1434, 595] width 243 height 19
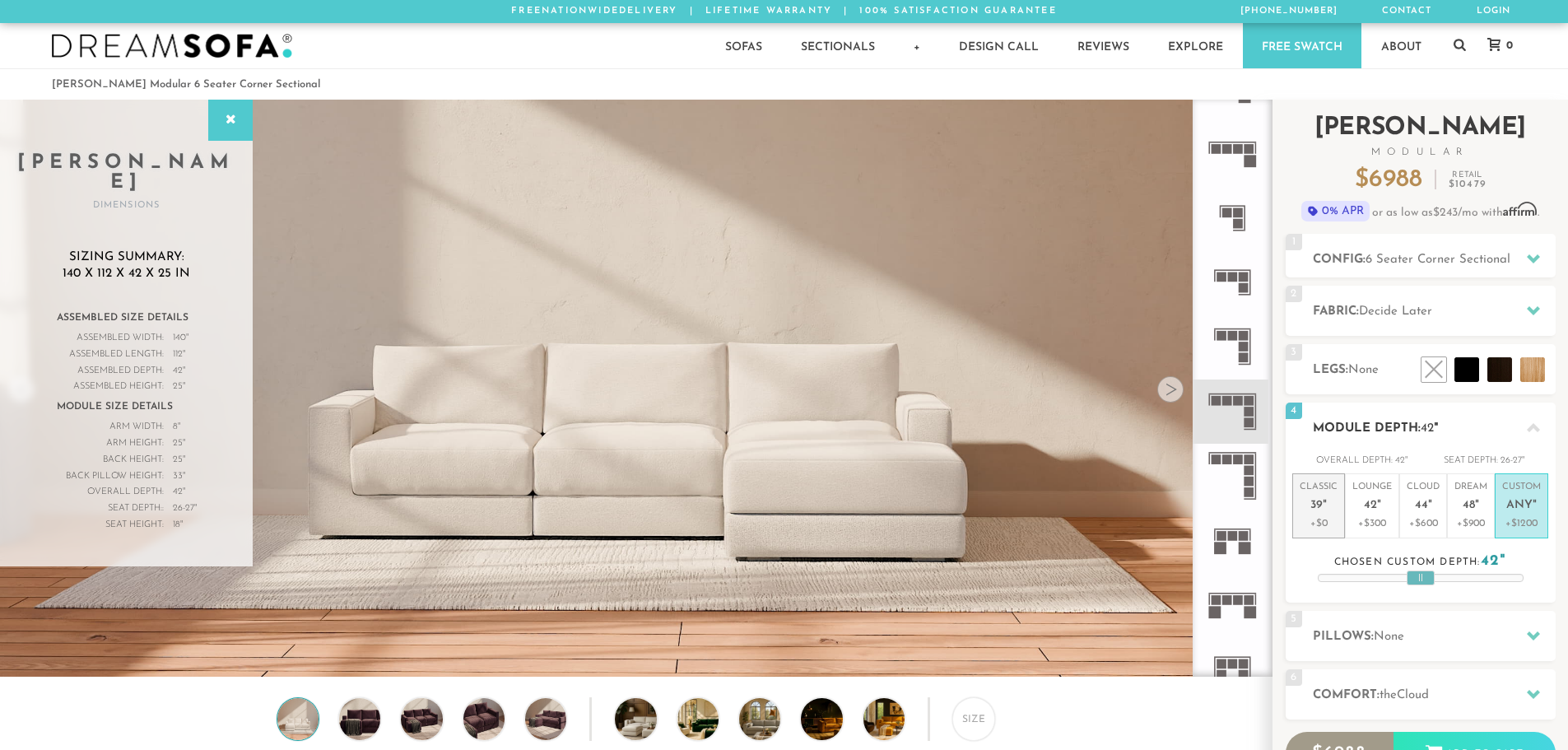
click at [1323, 509] on em """ at bounding box center [1324, 505] width 5 height 14
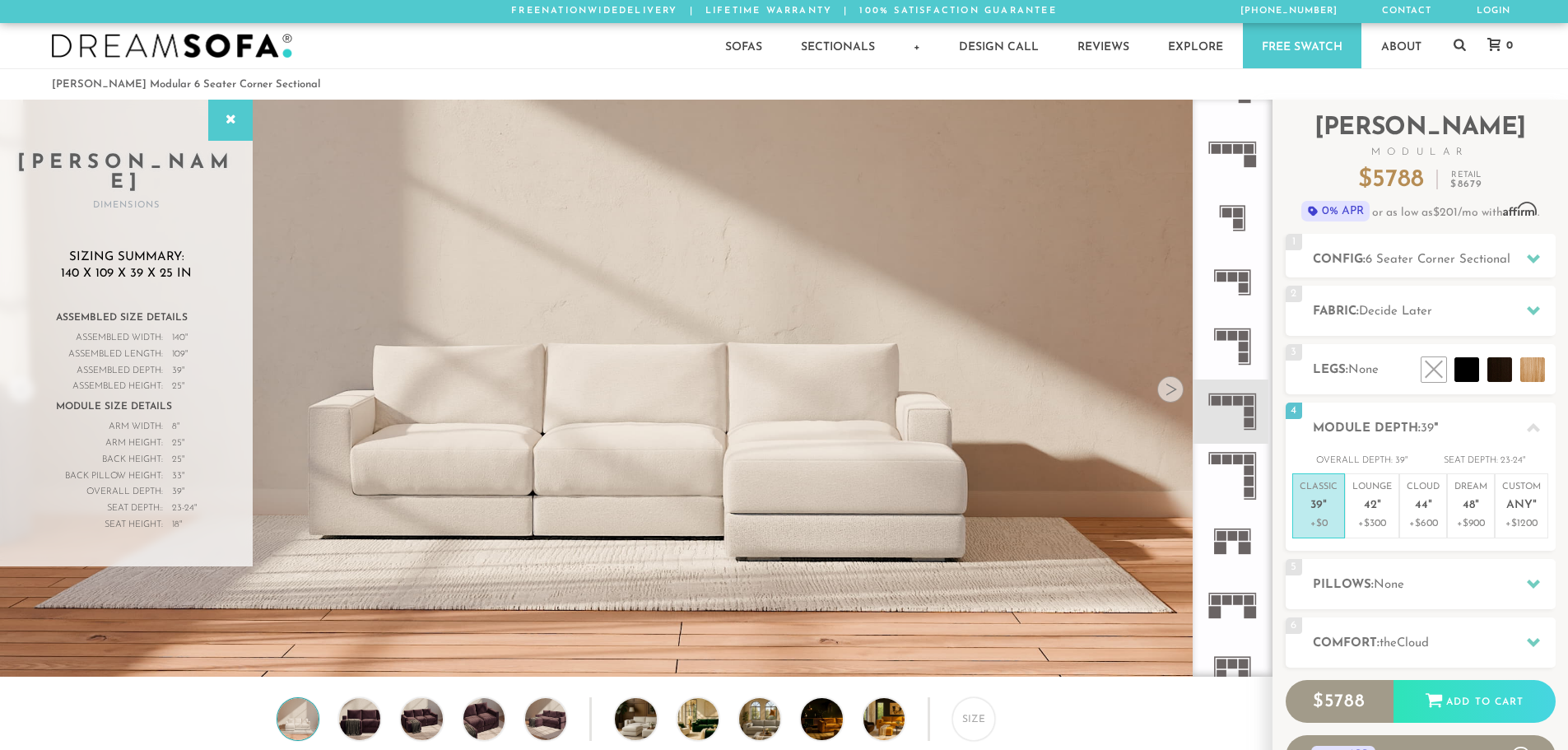
click at [1241, 356] on rect at bounding box center [1243, 358] width 10 height 10
click at [1448, 258] on span "5 Seater Corner Sectional" at bounding box center [1438, 260] width 145 height 13
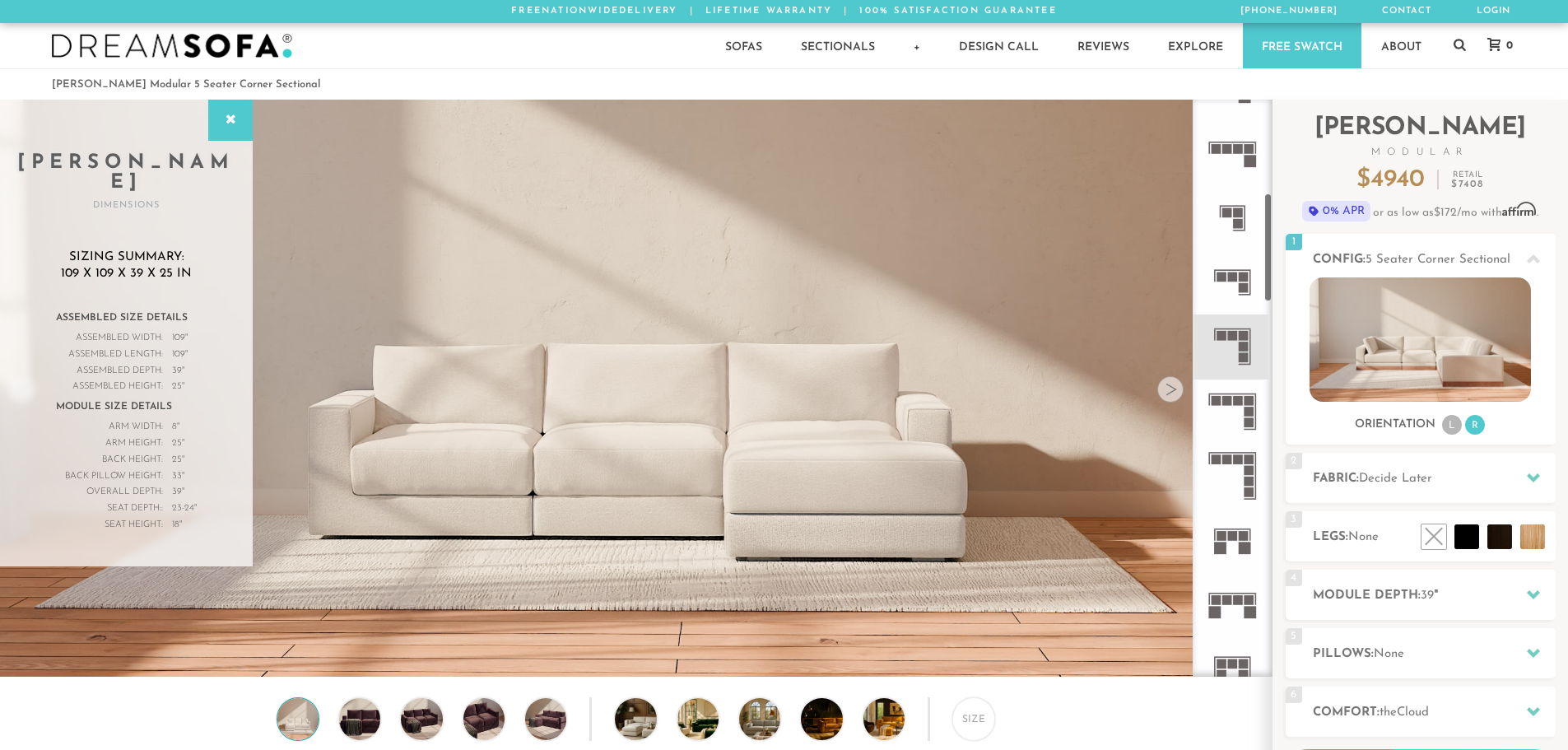
click at [1231, 415] on icon at bounding box center [1232, 411] width 64 height 64
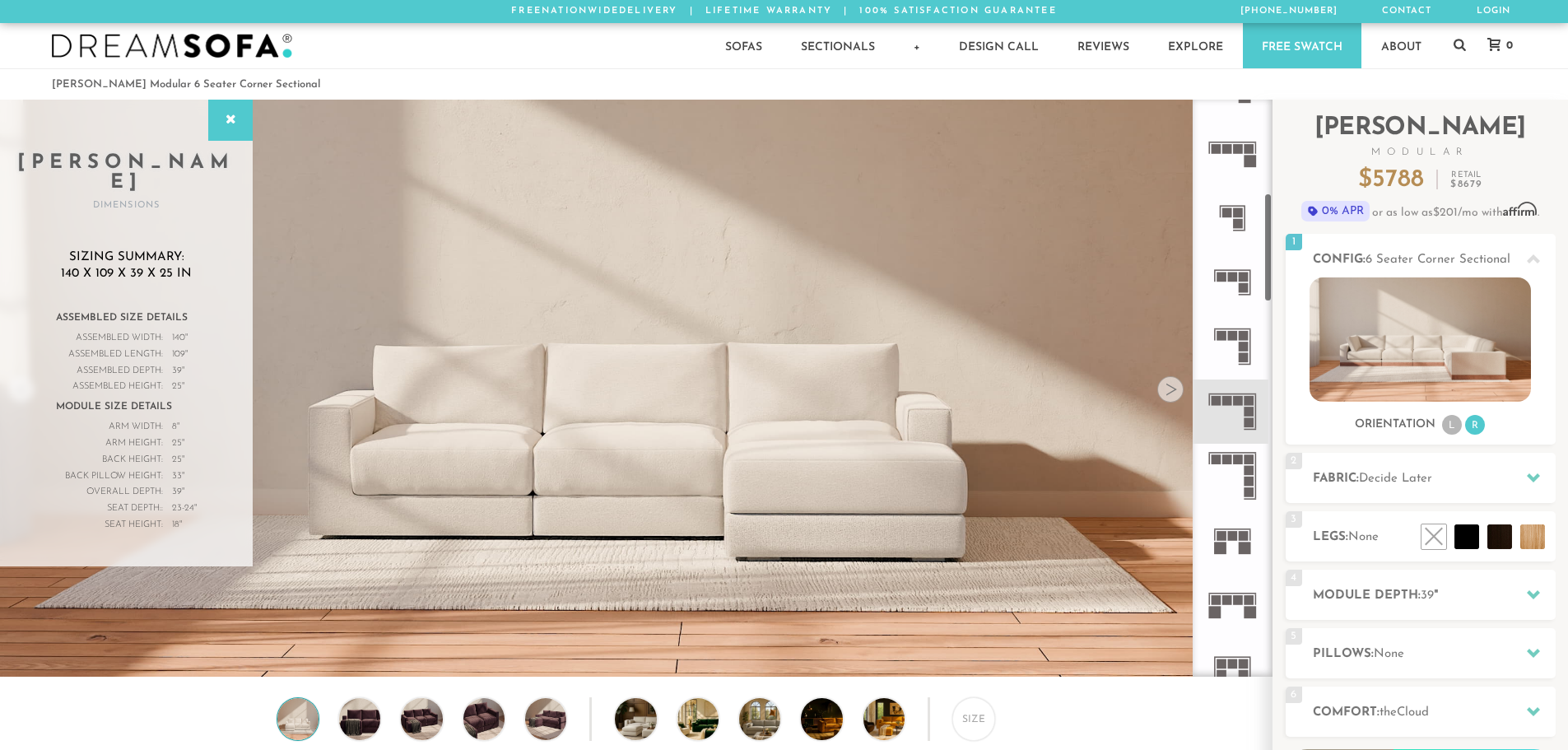
click at [1225, 348] on icon at bounding box center [1232, 346] width 64 height 64
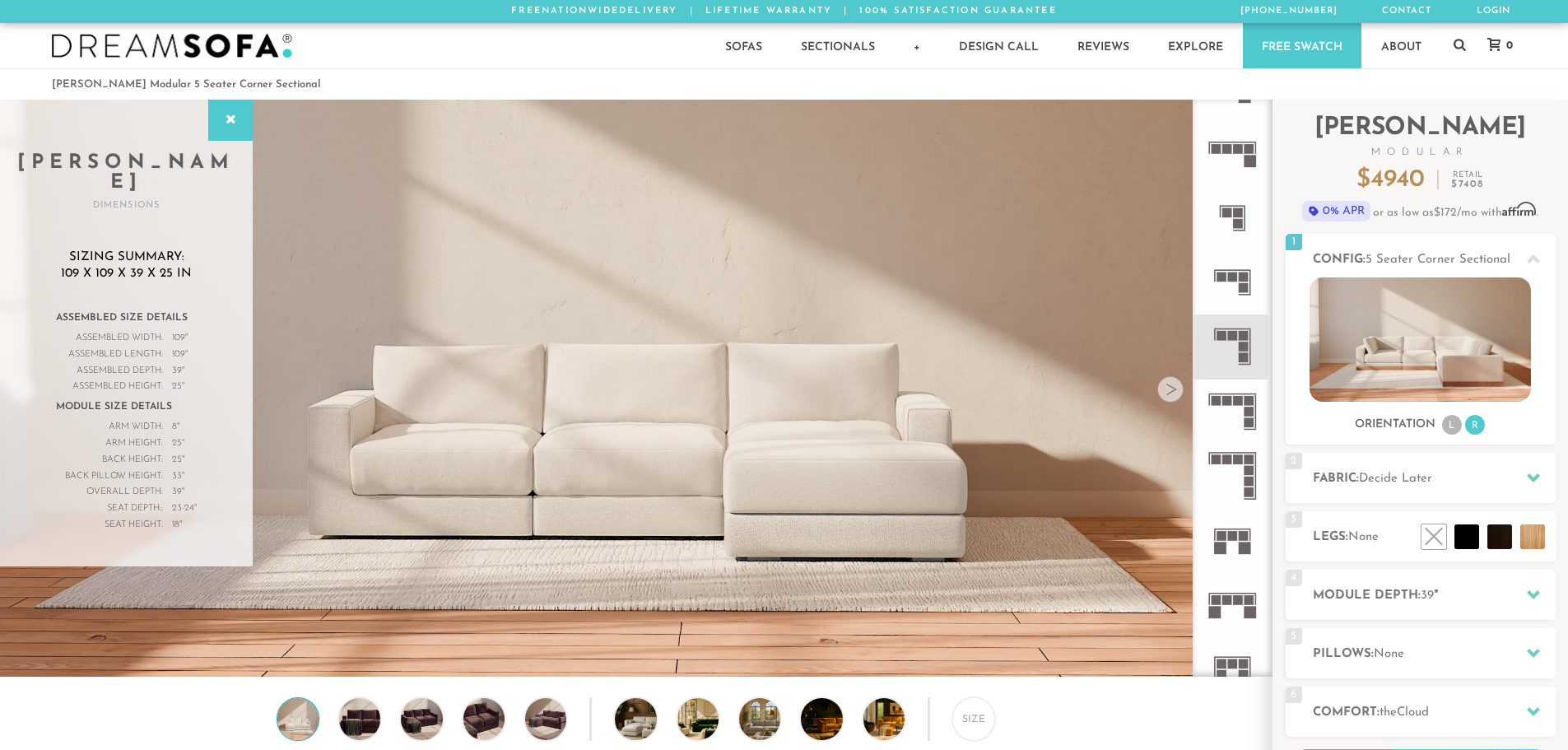
click at [1236, 416] on icon at bounding box center [1232, 411] width 64 height 64
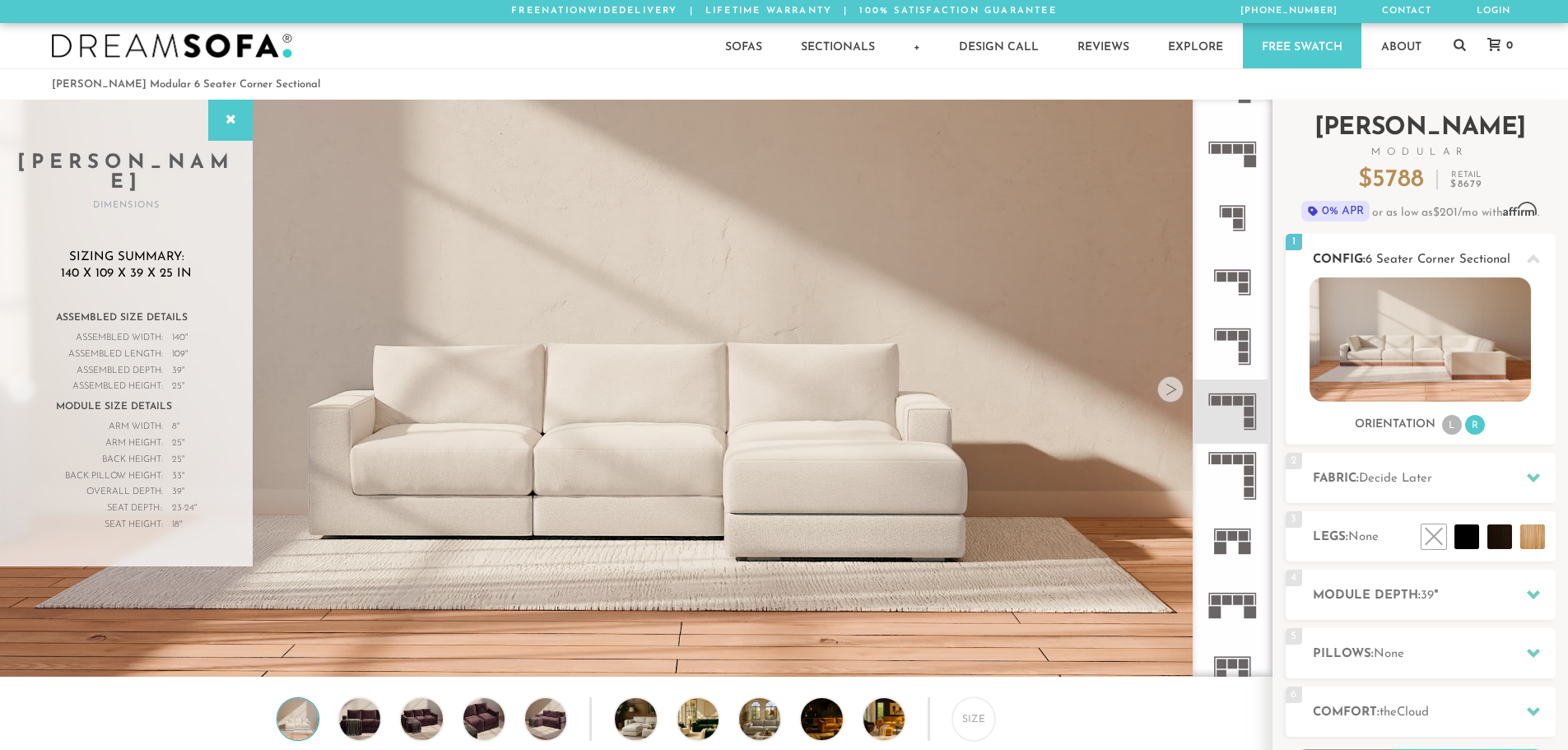
click at [1454, 425] on li "L" at bounding box center [1452, 425] width 20 height 20
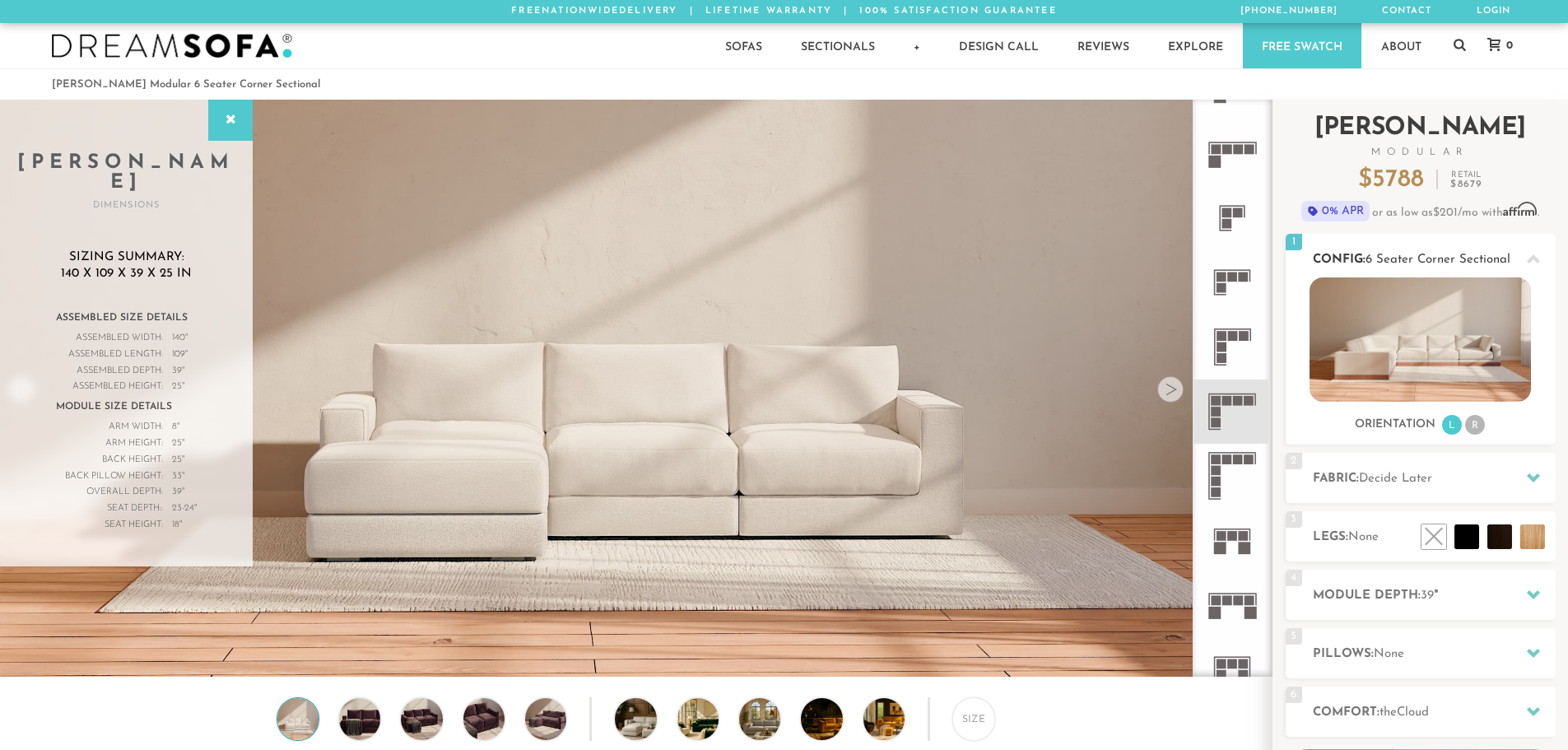
click at [1477, 427] on li "R" at bounding box center [1475, 425] width 20 height 20
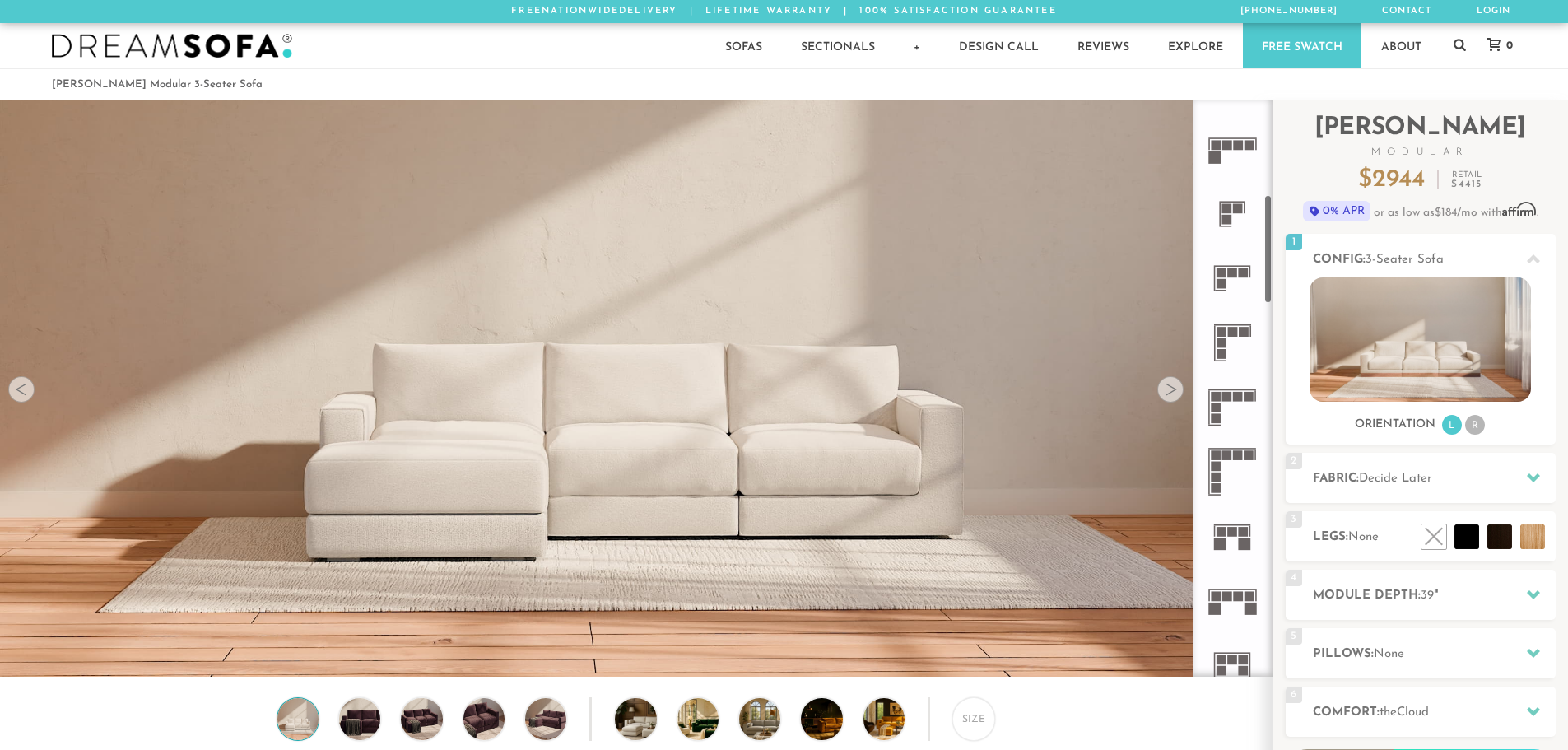
scroll to position [512, 0]
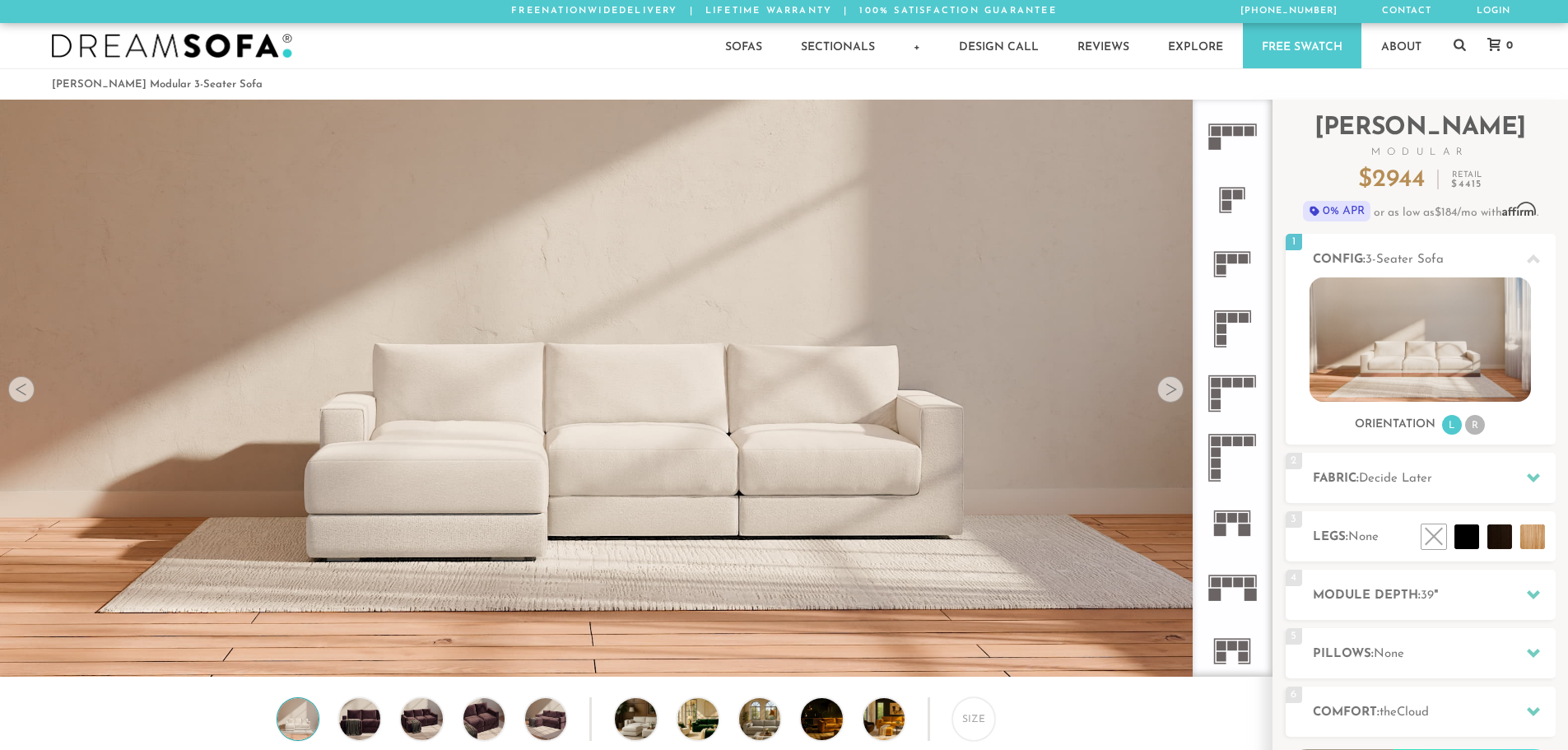
click at [1227, 139] on icon at bounding box center [1232, 135] width 64 height 64
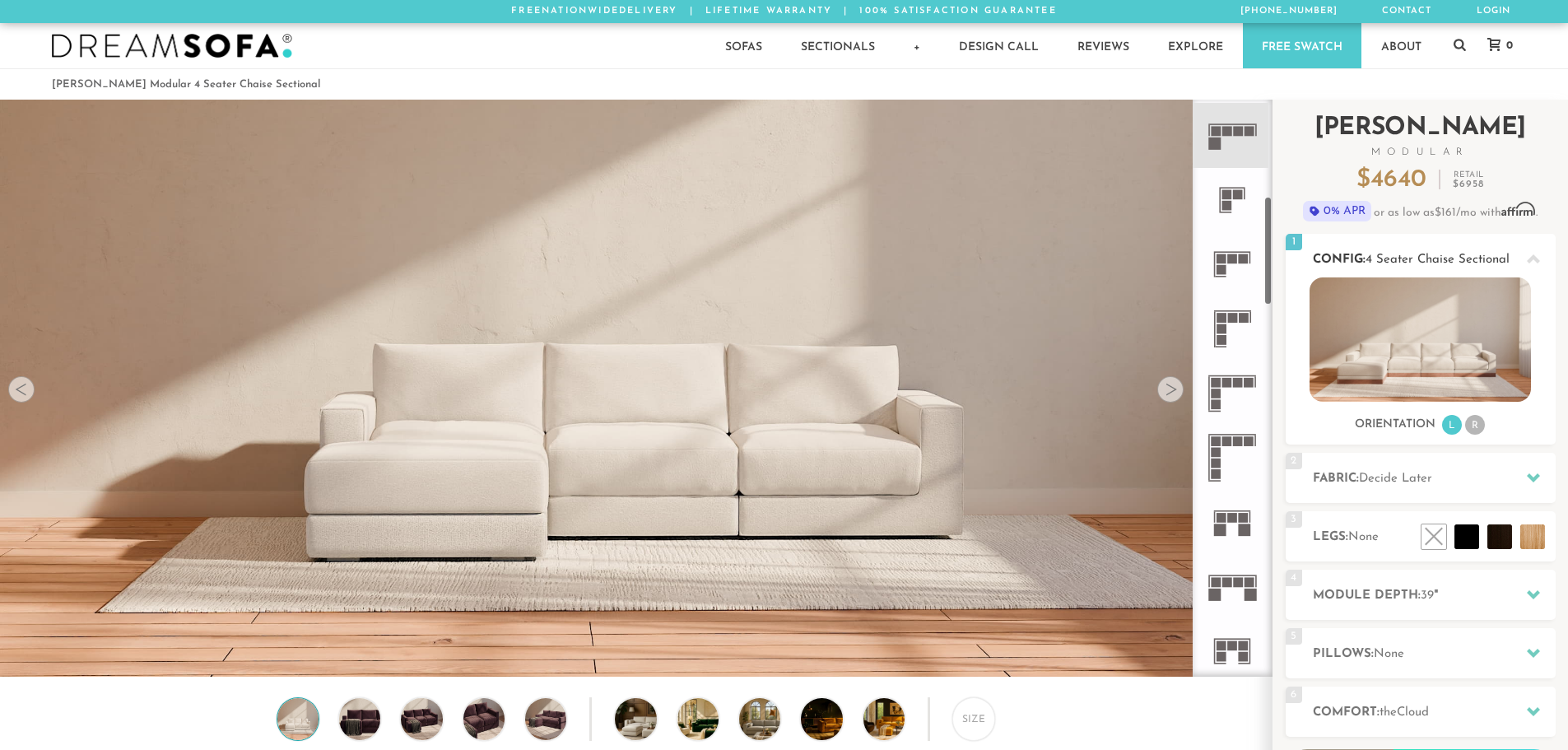
click at [1470, 421] on li "R" at bounding box center [1475, 425] width 20 height 20
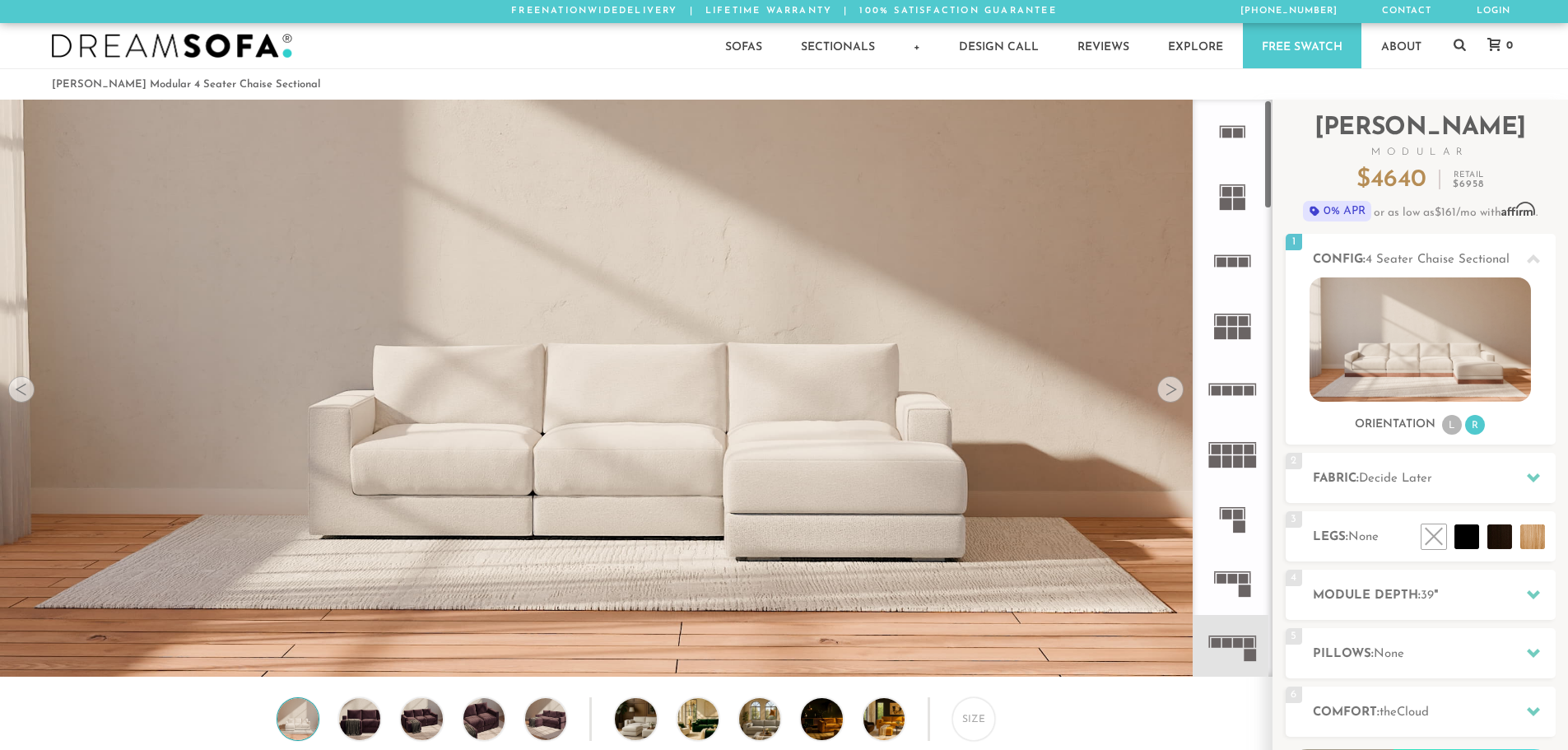
click at [1228, 265] on rect at bounding box center [1233, 261] width 10 height 10
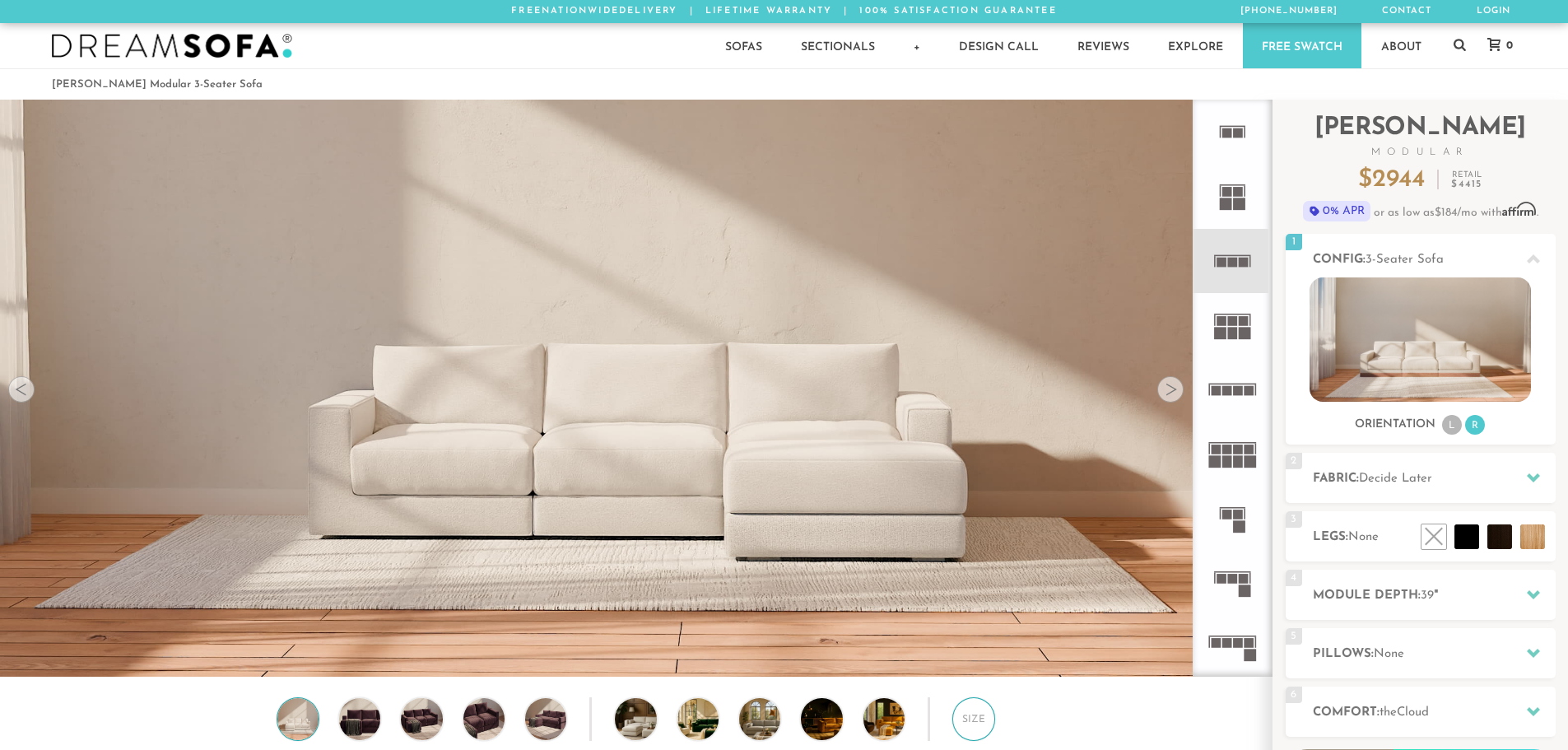
click at [969, 725] on div "Size" at bounding box center [973, 718] width 43 height 43
